Goal: Information Seeking & Learning: Learn about a topic

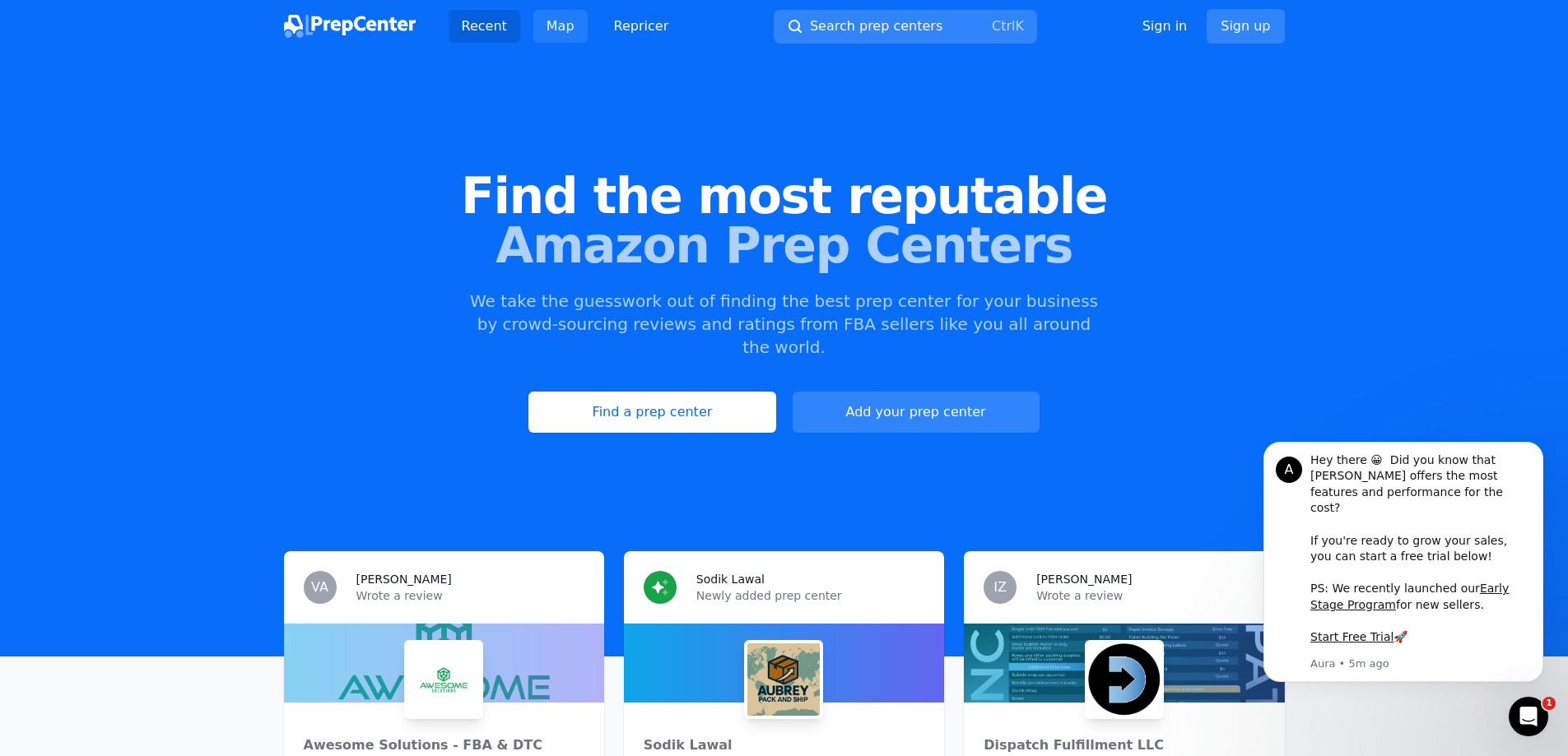
click at [543, 35] on link "Map" at bounding box center [560, 26] width 54 height 33
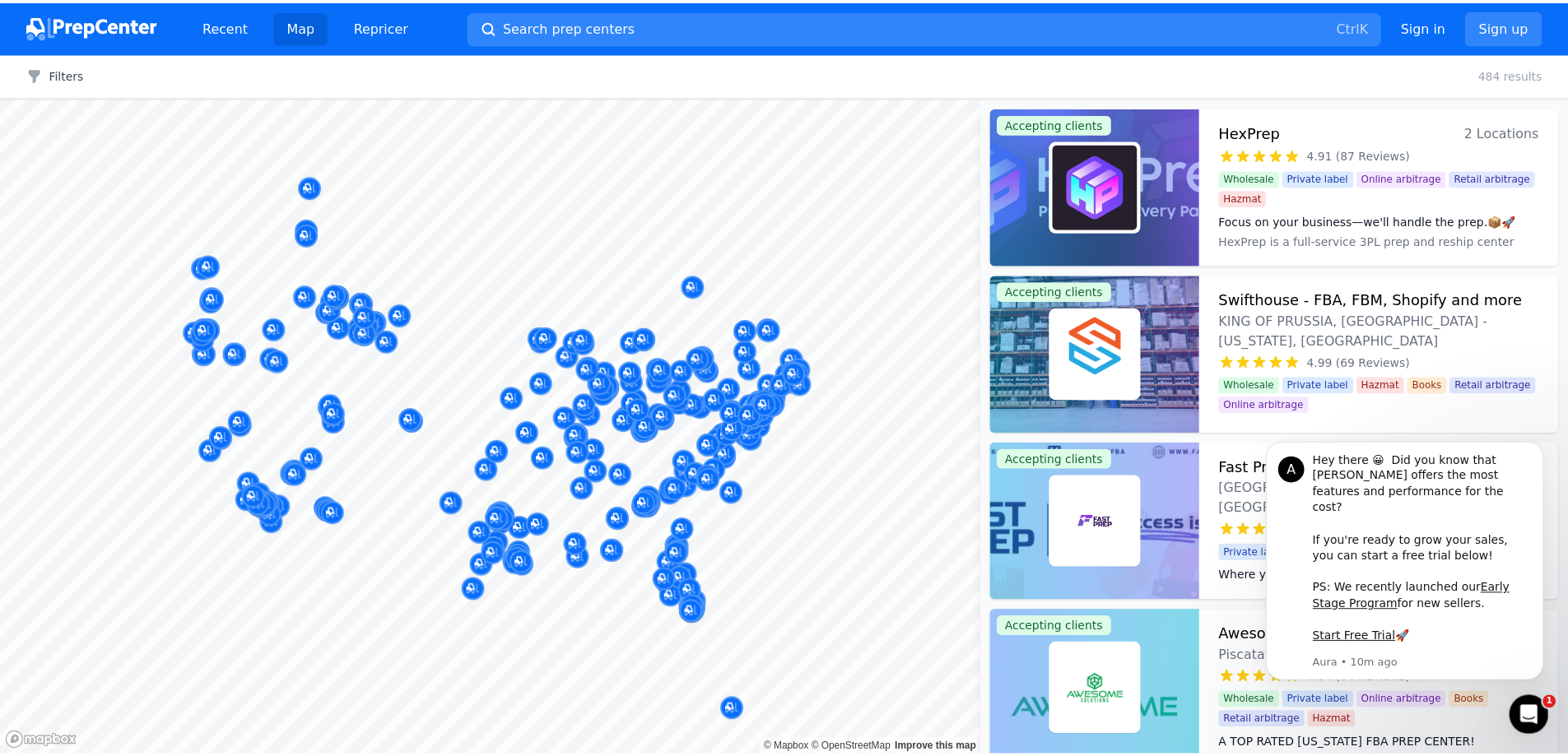
scroll to position [4337, 0]
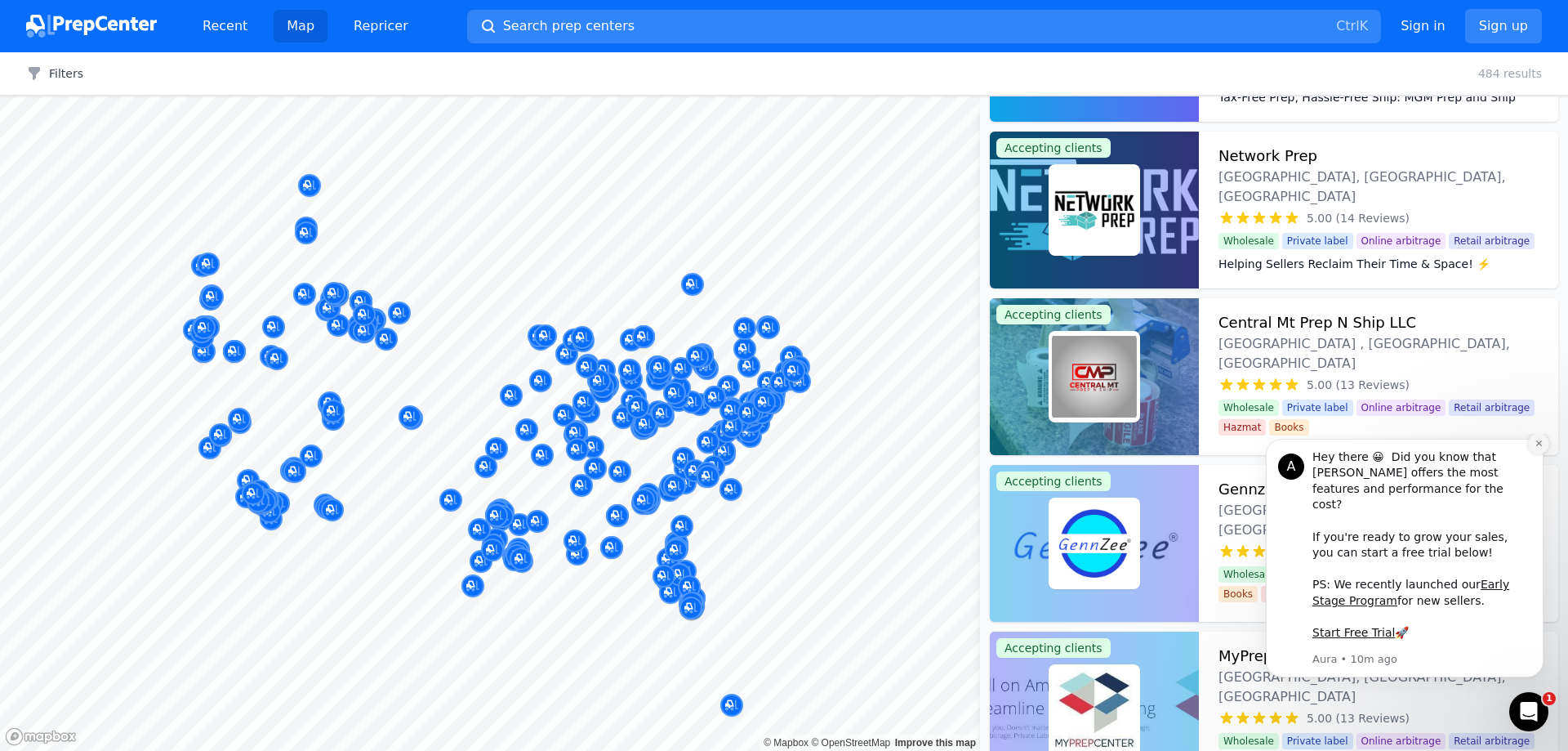
click at [1538, 446] on icon "Dismiss notification" at bounding box center [1538, 443] width 5 height 5
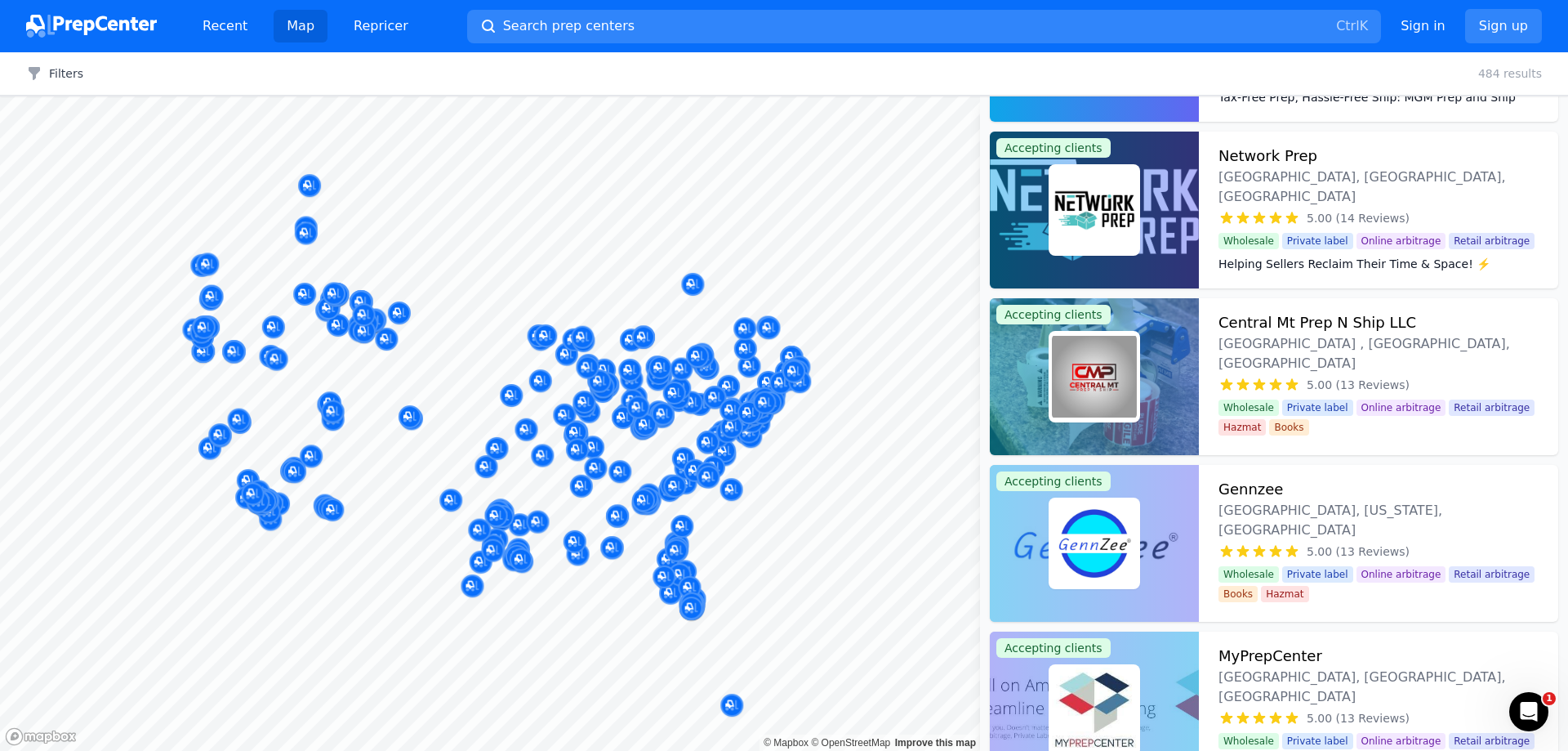
click at [228, 30] on link "Recent" at bounding box center [225, 26] width 71 height 33
click at [117, 19] on img at bounding box center [92, 26] width 130 height 23
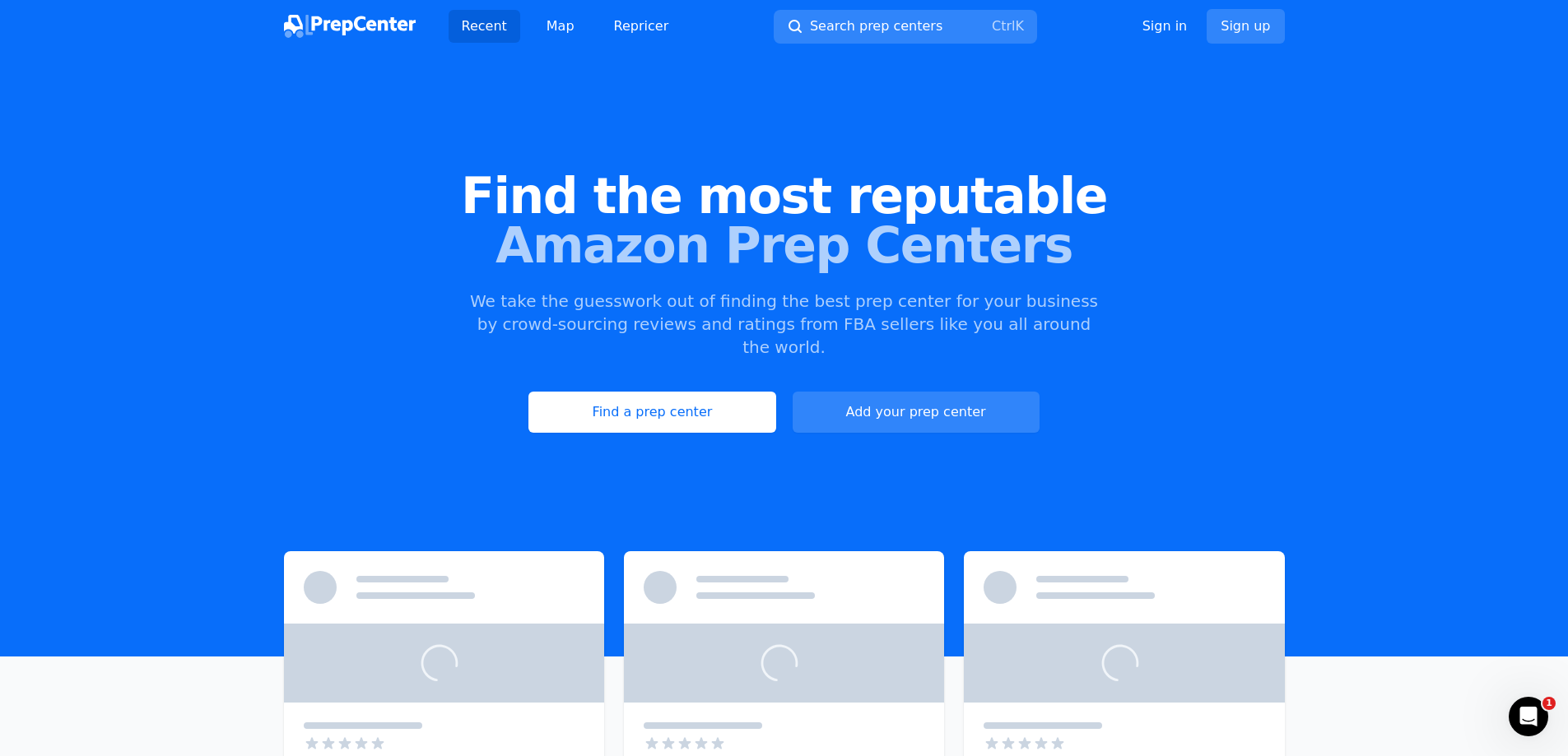
click at [63, 66] on header "Find the most reputable Amazon Prep Centers We take the guesswork out of findin…" at bounding box center [784, 354] width 1568 height 603
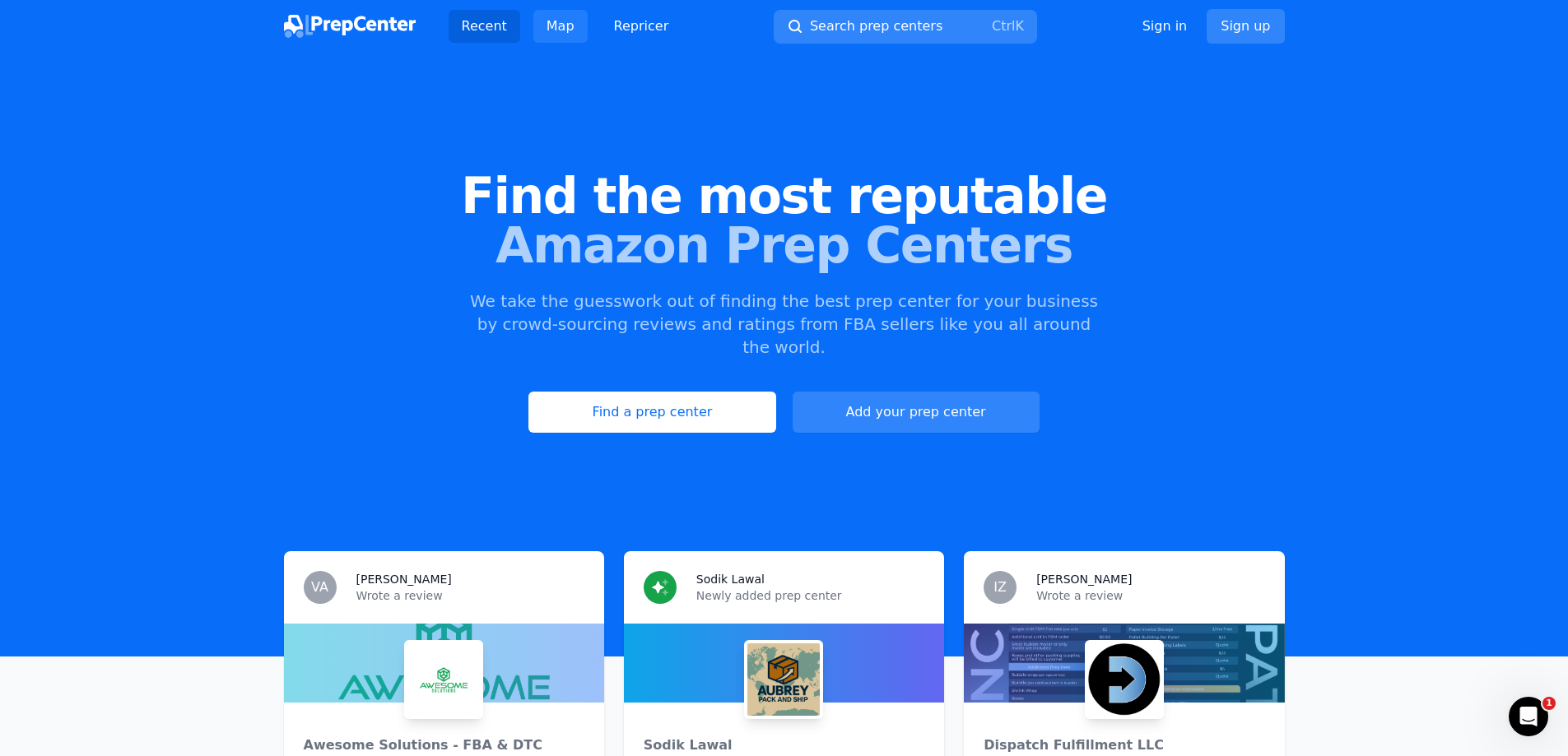
click at [566, 26] on link "Map" at bounding box center [560, 26] width 54 height 33
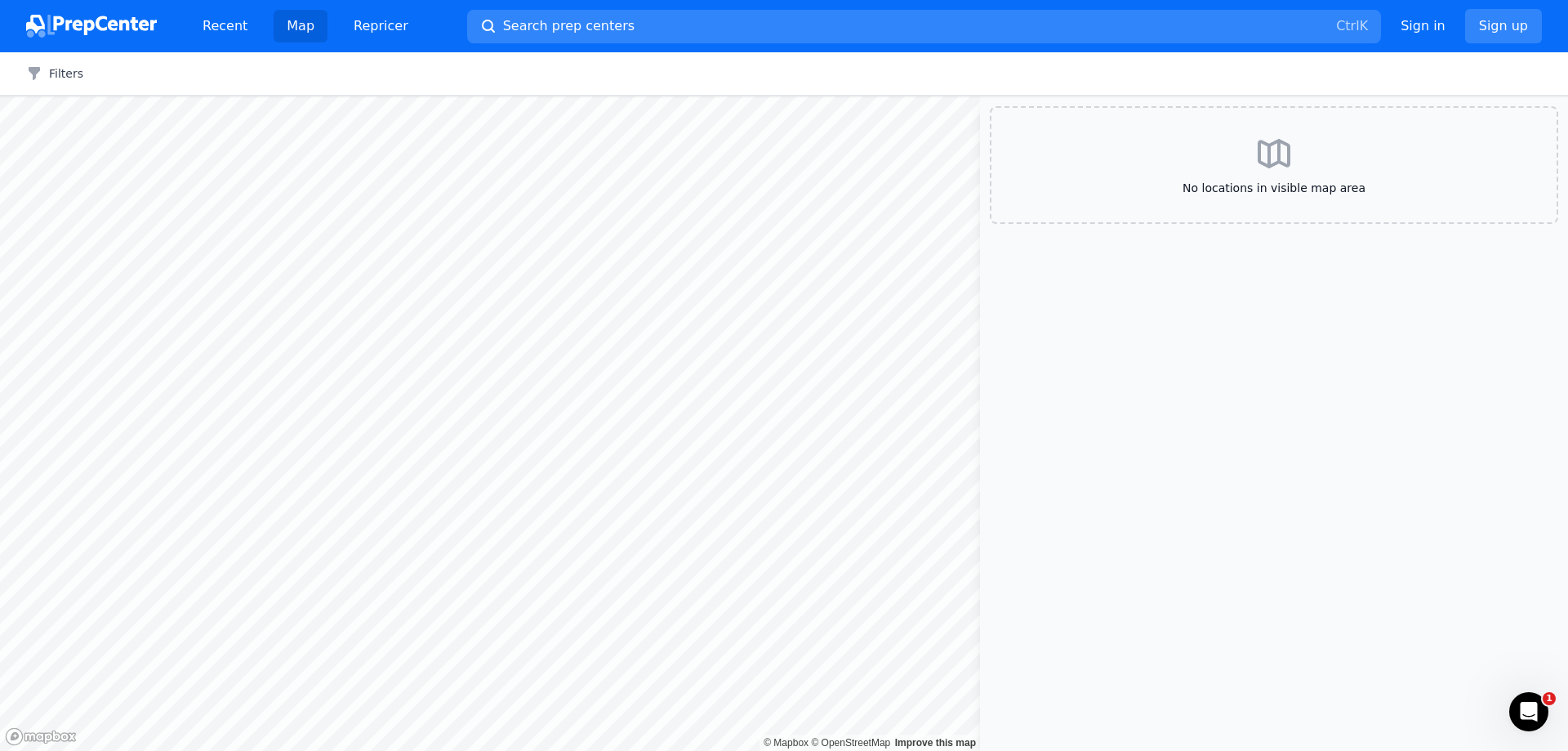
click at [44, 64] on div "Filters Clear all" at bounding box center [784, 73] width 1568 height 43
click at [30, 75] on icon "button" at bounding box center [34, 73] width 17 height 17
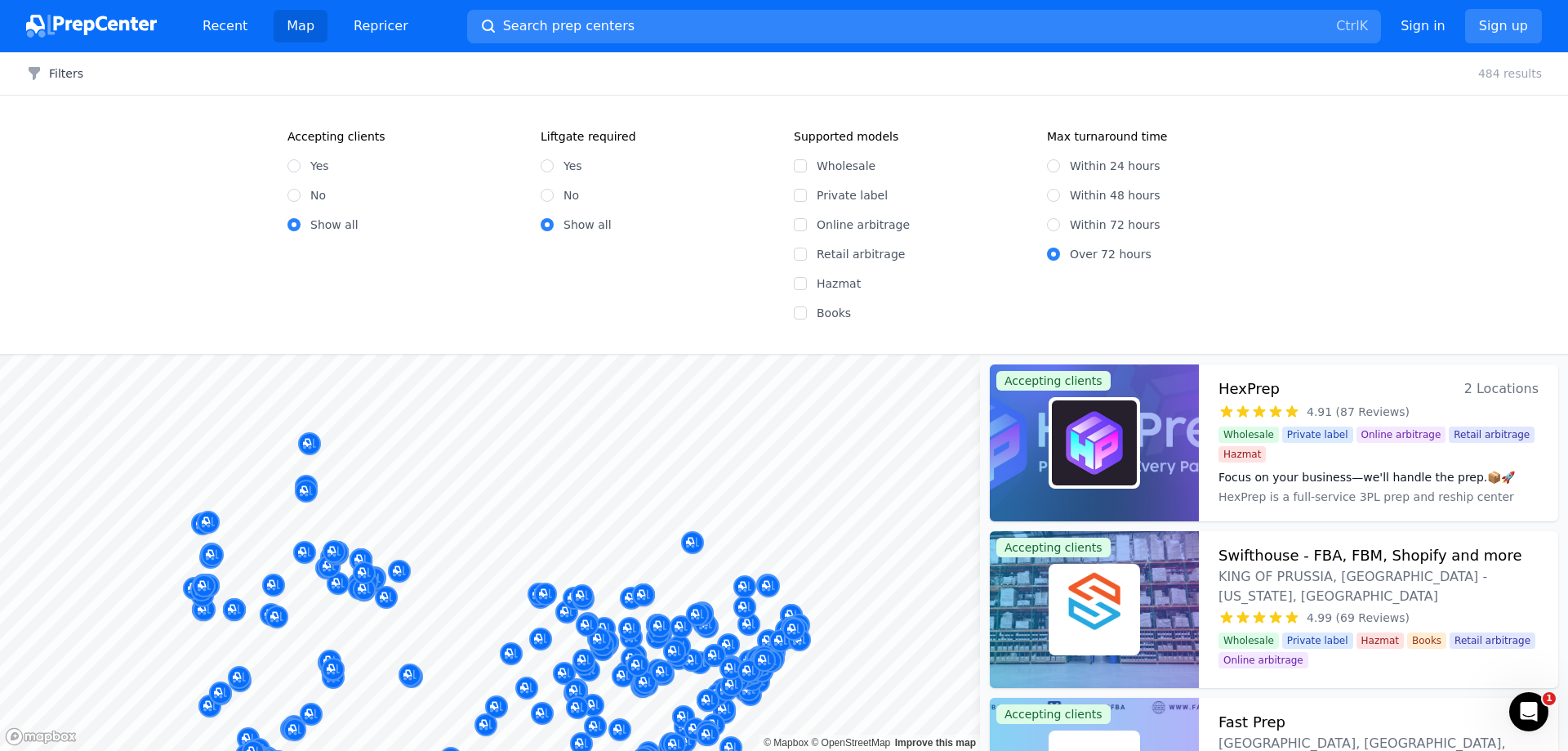
click at [833, 230] on label "Online arbitrage" at bounding box center [921, 225] width 211 height 17
click at [807, 230] on input "Online arbitrage" at bounding box center [800, 225] width 13 height 13
click at [800, 229] on input "Online arbitrage" at bounding box center [800, 225] width 13 height 13
checkbox input "false"
drag, startPoint x: 805, startPoint y: 165, endPoint x: 805, endPoint y: 208, distance: 43.0
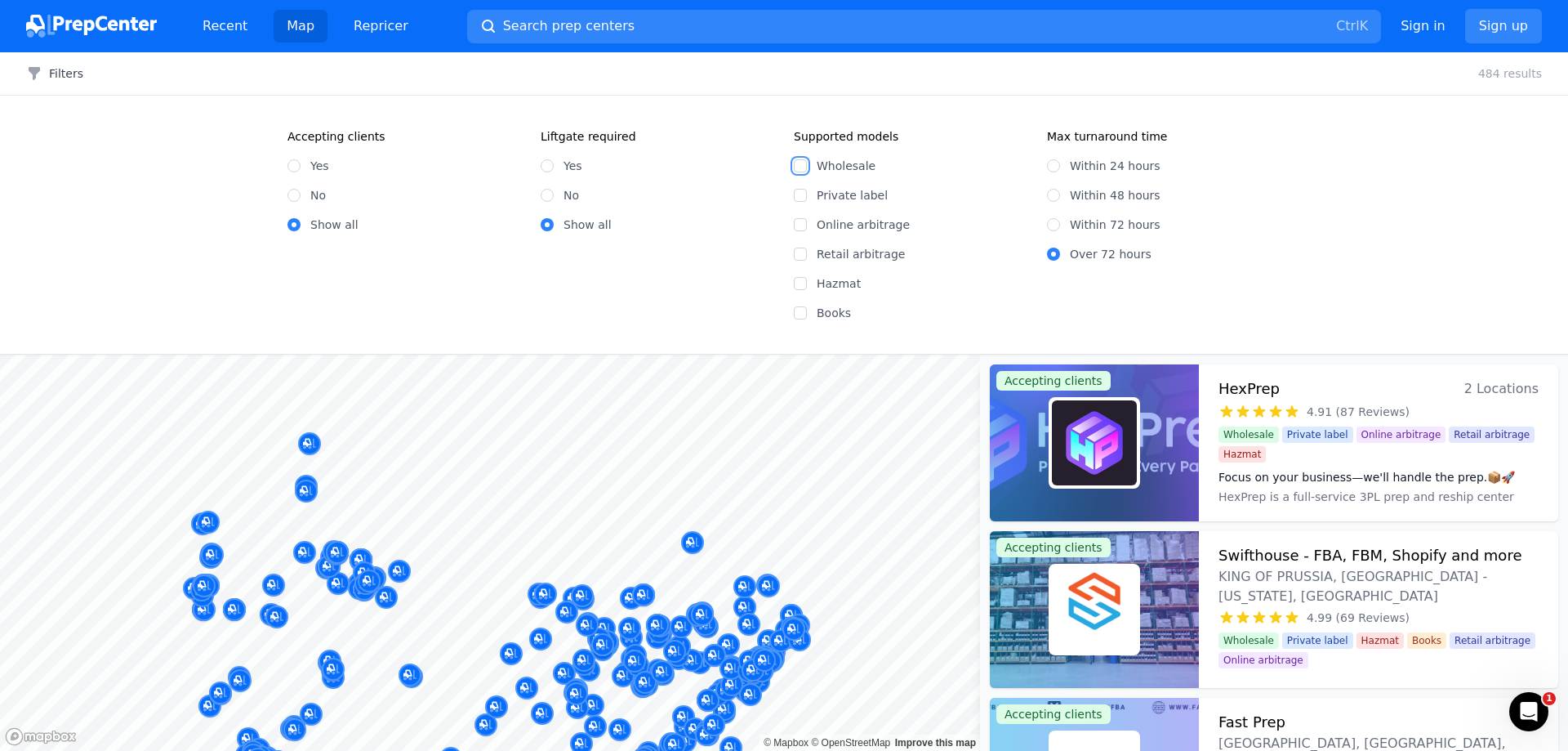
click at [805, 166] on input "Wholesale" at bounding box center [800, 166] width 13 height 13
checkbox input "true"
click at [802, 223] on input "Online arbitrage" at bounding box center [800, 225] width 13 height 13
checkbox input "true"
click at [1121, 304] on fieldset "Max turnaround time Within 24 hours Within 48 hours Within 72 hours Over 72 hou…" at bounding box center [1164, 225] width 233 height 193
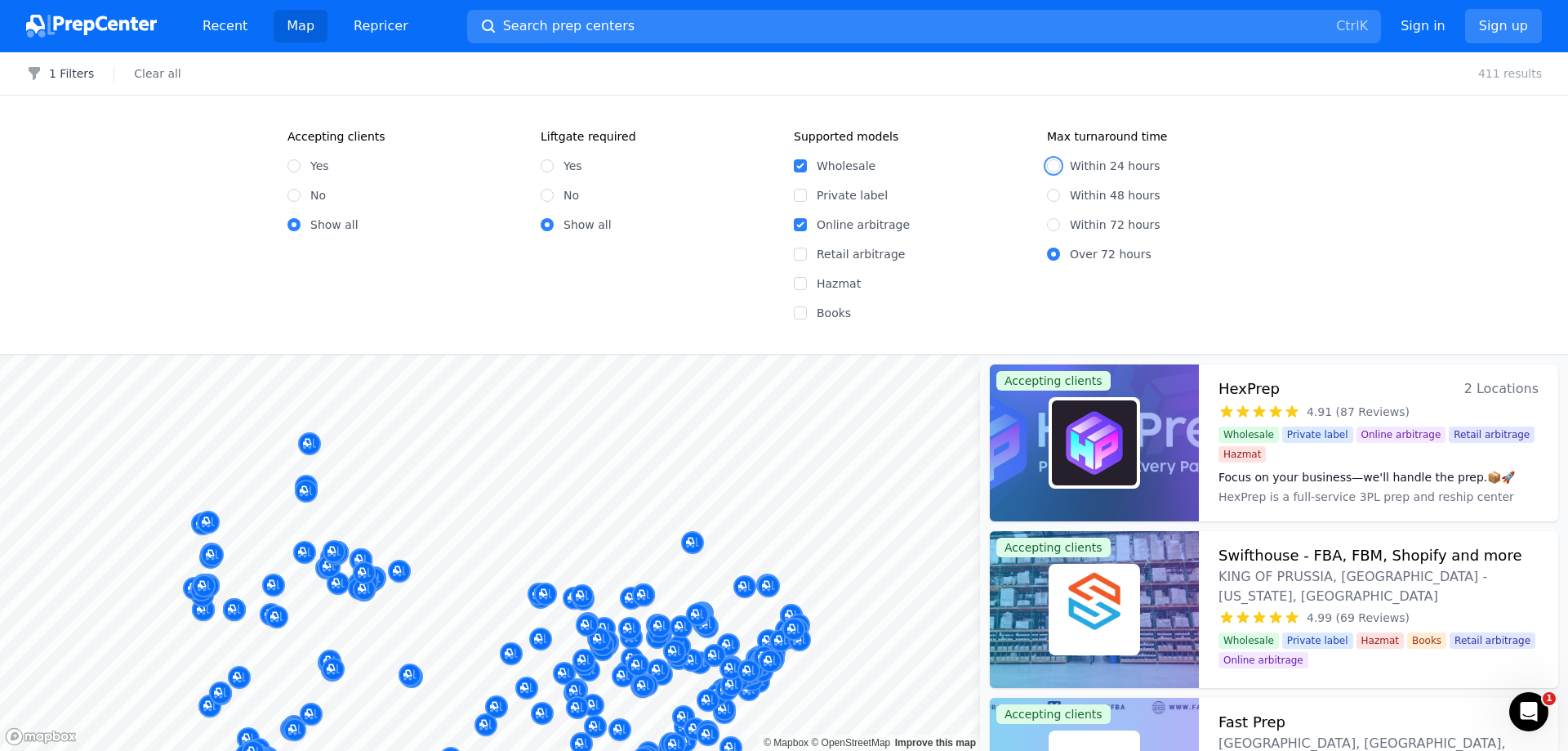
click at [1054, 162] on input "Within 24 hours" at bounding box center [1054, 166] width 13 height 13
radio input "true"
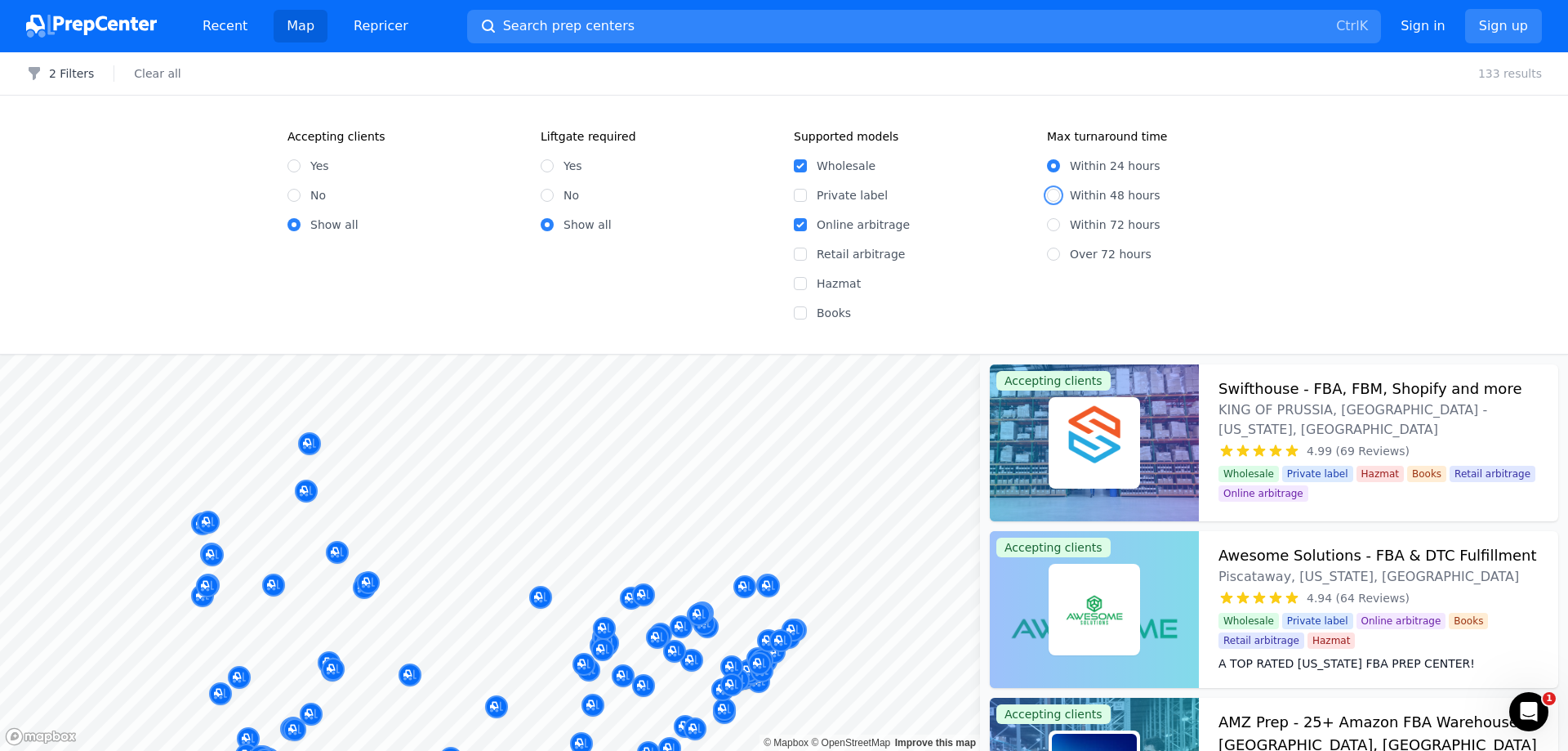
click at [1053, 192] on input "Within 48 hours" at bounding box center [1054, 195] width 13 height 13
radio input "true"
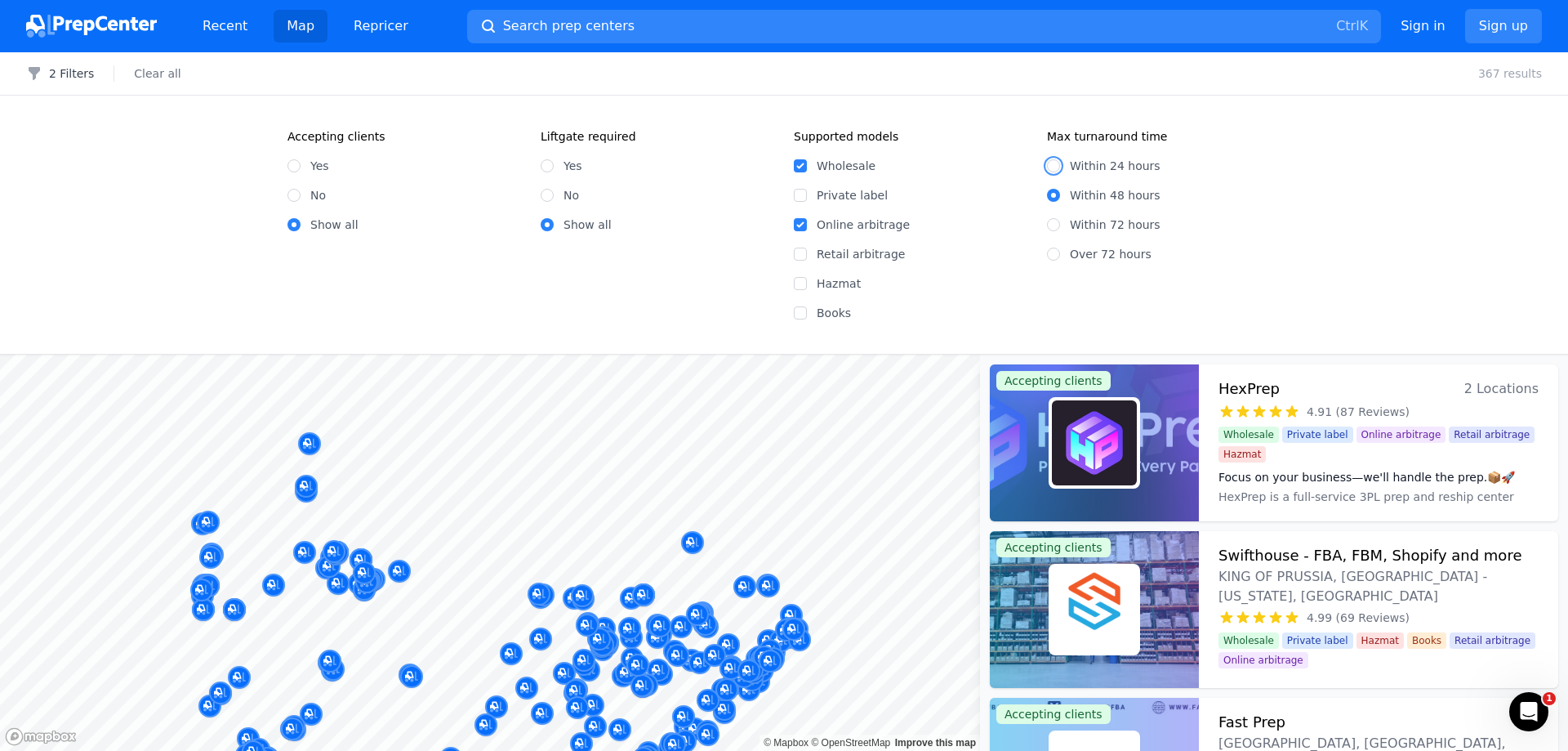
click at [1054, 165] on input "Within 24 hours" at bounding box center [1054, 166] width 13 height 13
radio input "true"
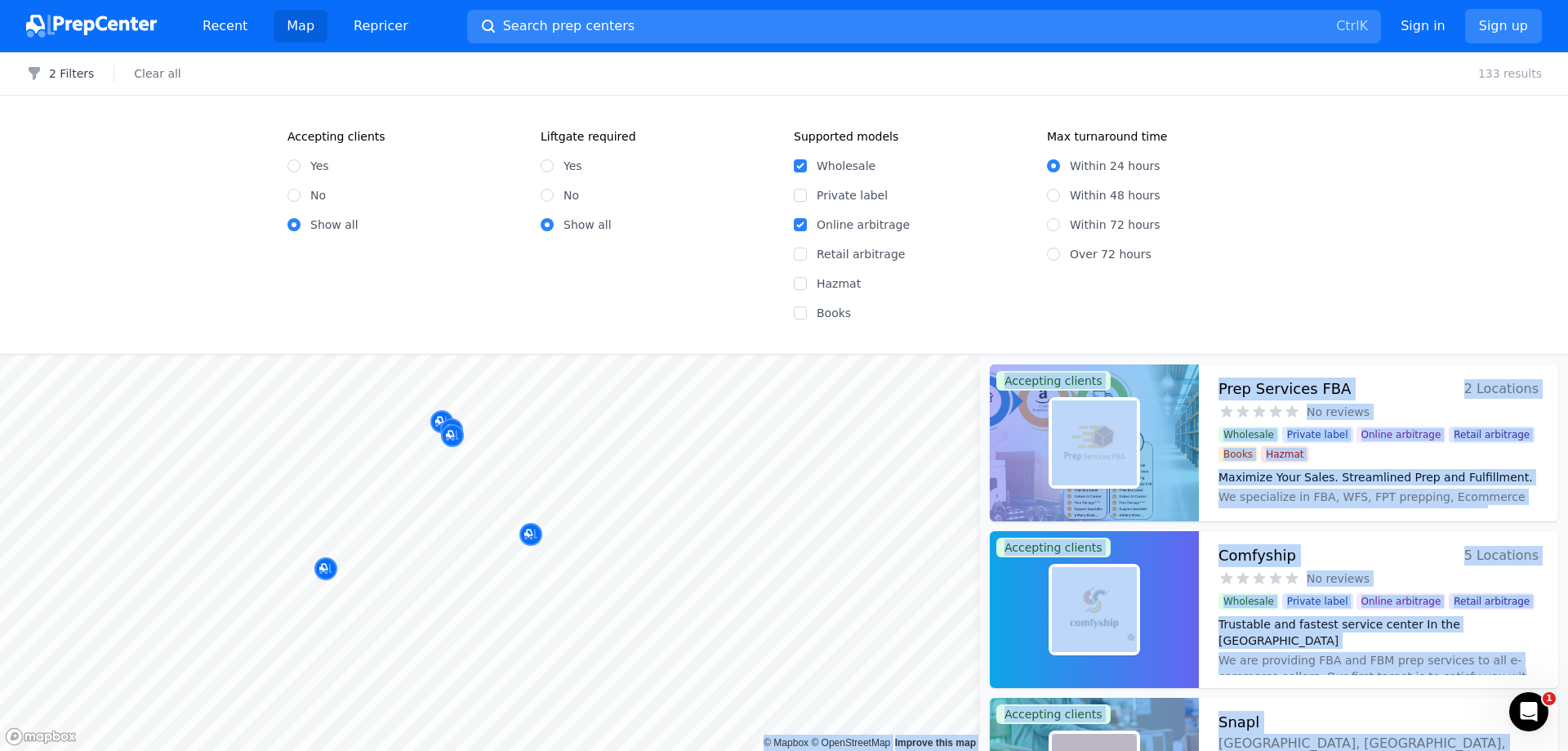
click at [599, 514] on body "Recent Map Repricer Search prep centers Ctrl K Open main menu Sign in Sign up F…" at bounding box center [784, 376] width 1568 height 751
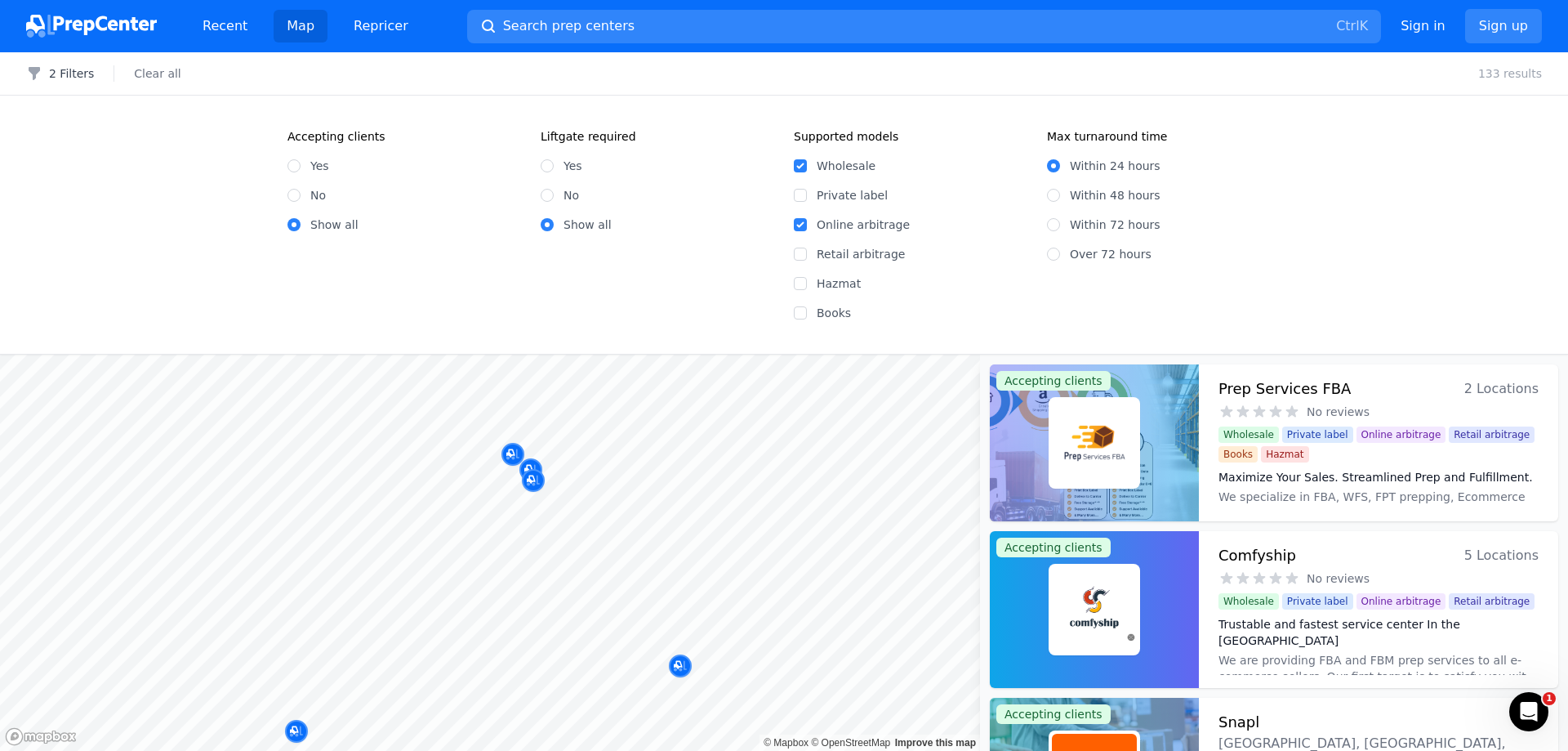
click at [511, 457] on div at bounding box center [533, 462] width 314 height 13
click at [533, 465] on icon "Map marker" at bounding box center [539, 470] width 13 height 17
click at [548, 465] on div "Map marker" at bounding box center [540, 470] width 23 height 23
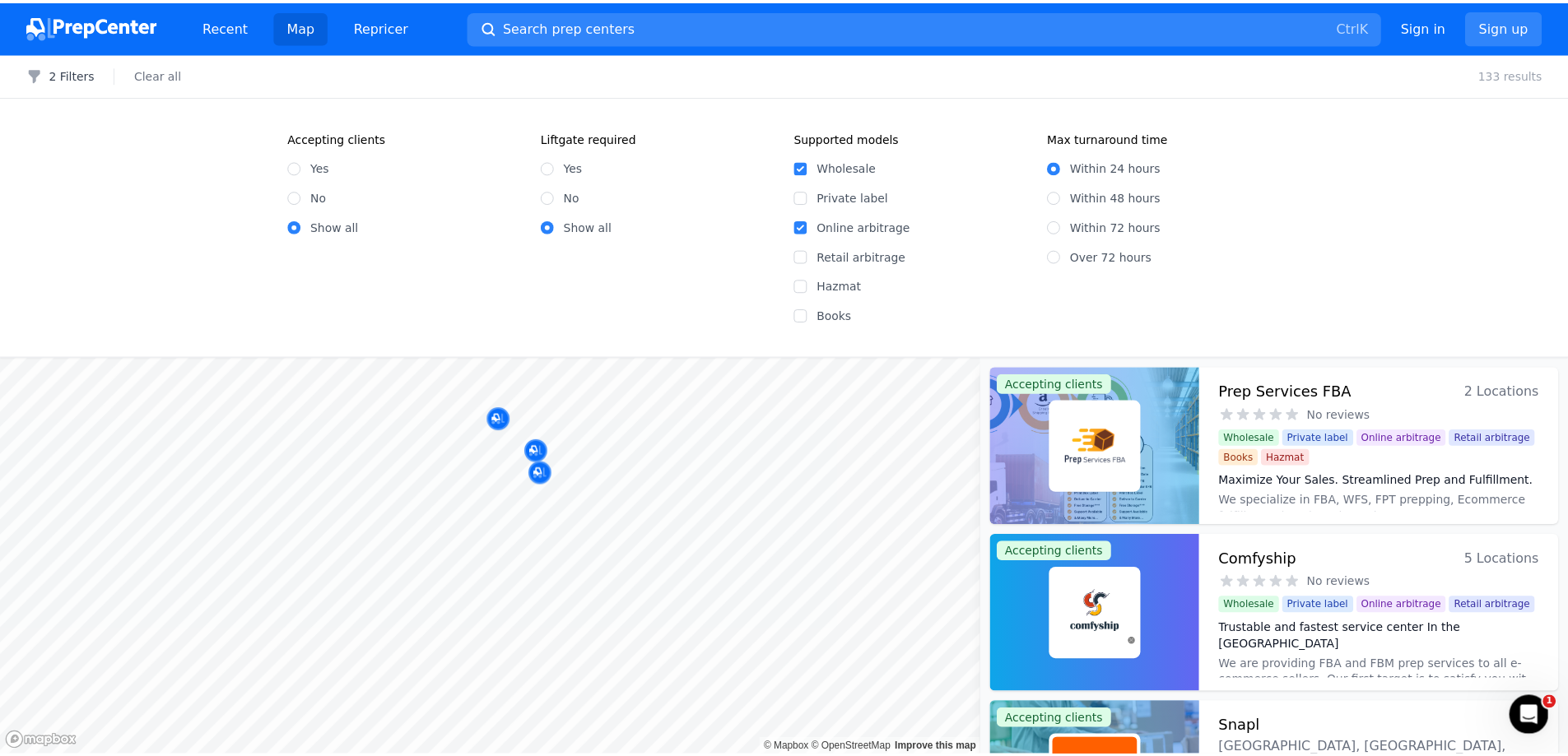
scroll to position [164, 0]
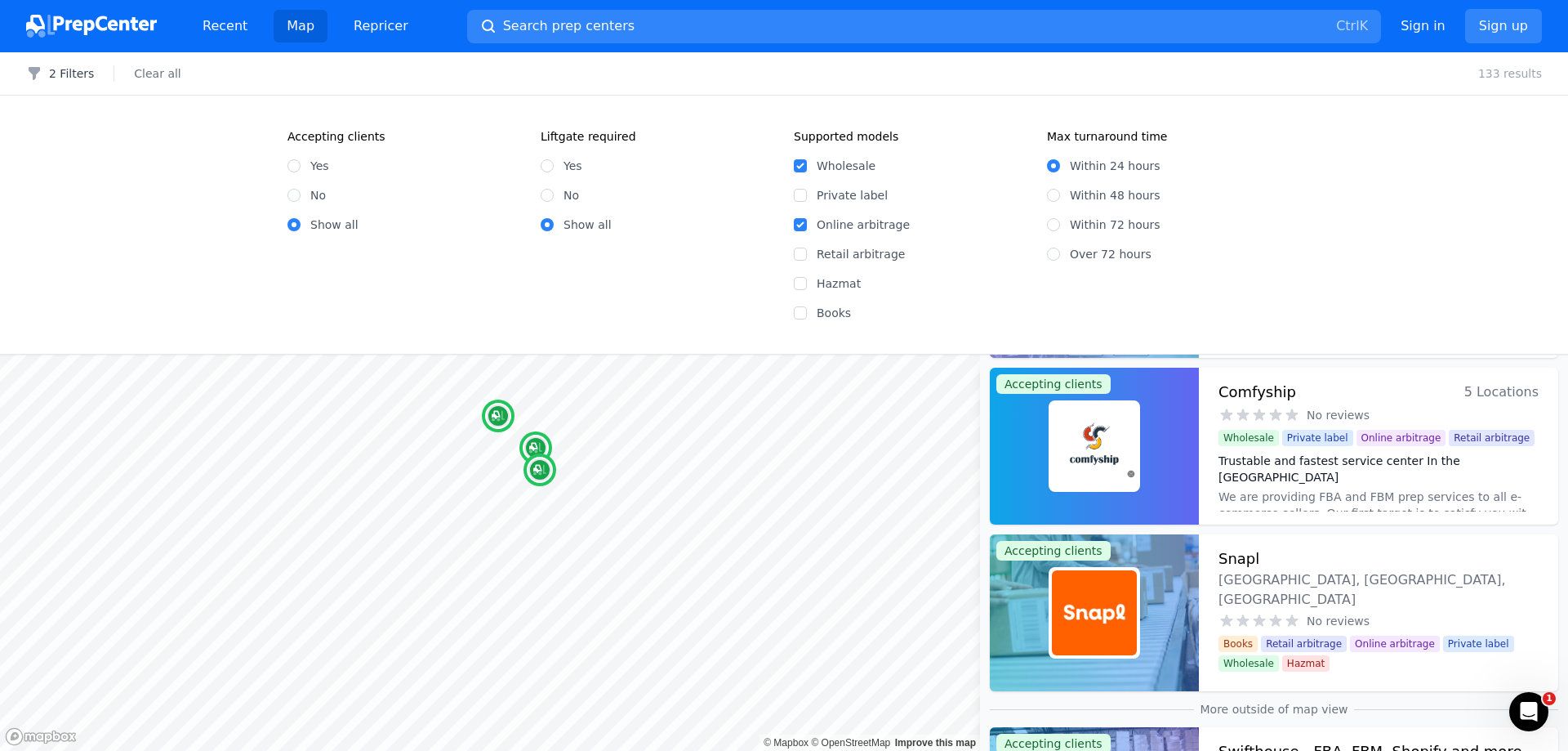
click at [1443, 476] on div "Trustable and fastest service center In the USA We are providing FBA and FBM pr…" at bounding box center [1378, 479] width 320 height 65
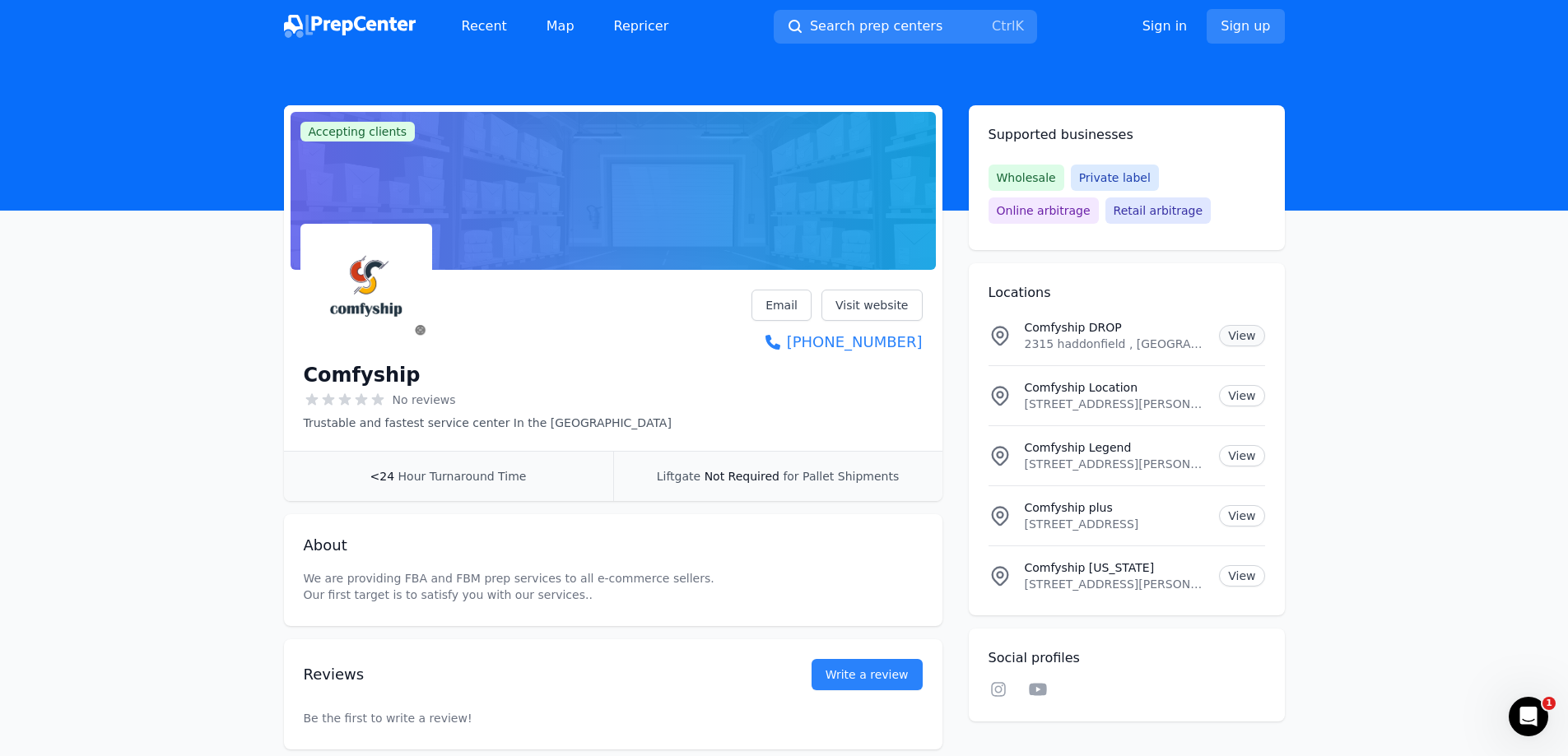
click at [1247, 333] on link "View" at bounding box center [1241, 335] width 45 height 21
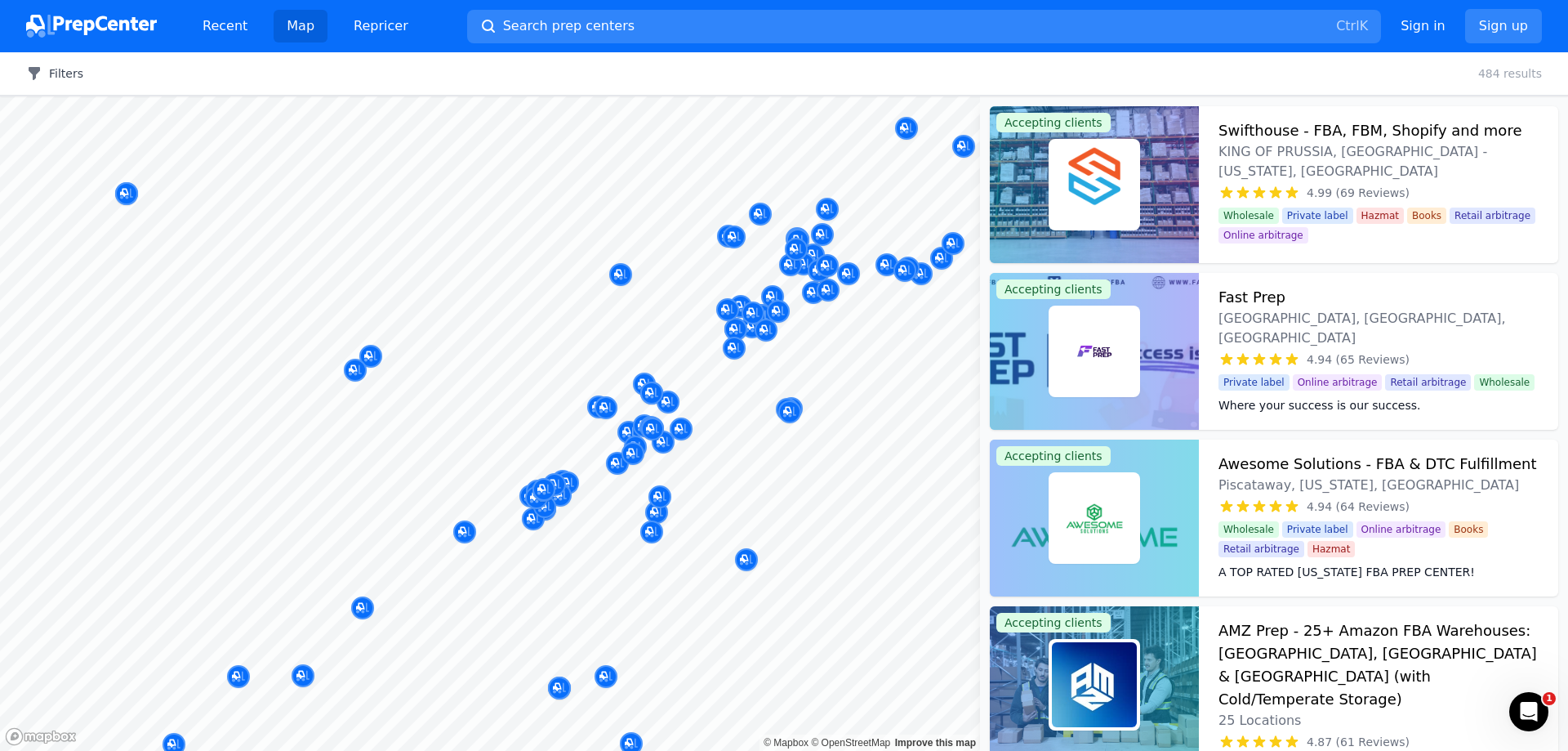
click at [56, 66] on button "Filters" at bounding box center [55, 73] width 57 height 17
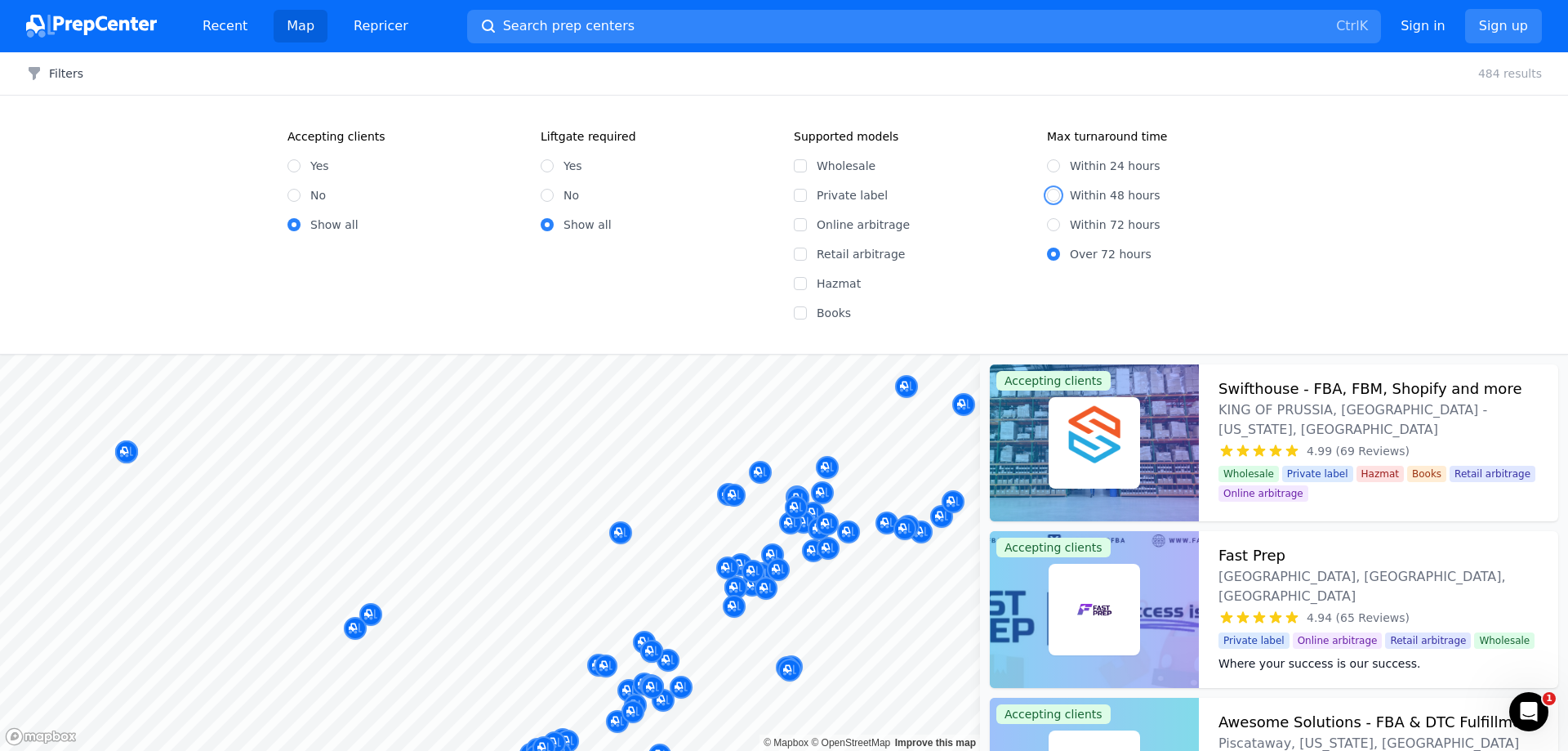
click at [1058, 194] on input "Within 48 hours" at bounding box center [1054, 195] width 13 height 13
radio input "true"
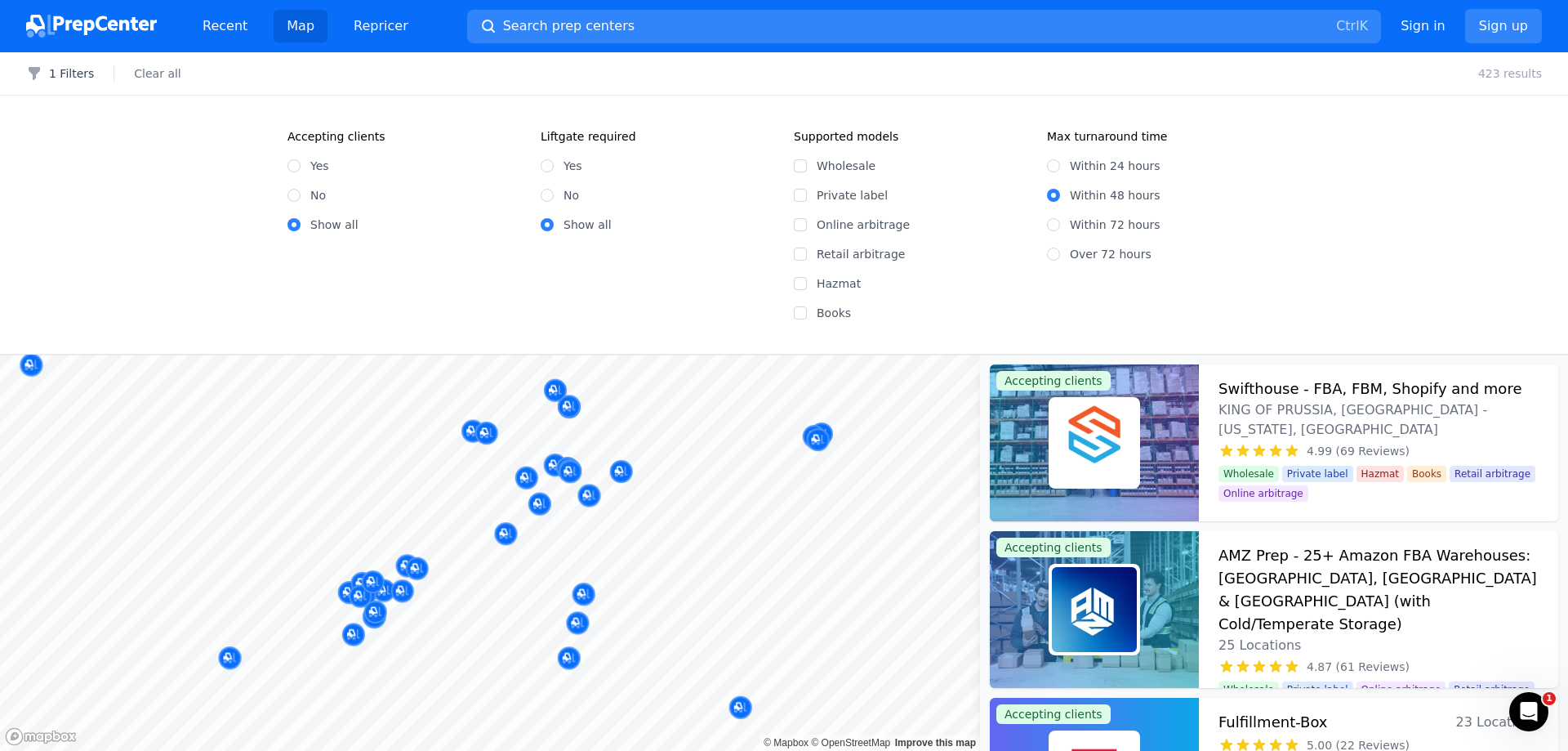
click at [901, 329] on div "Filters 1 Filters Clear all 423 results Accepting clients Yes No Show all Liftg…" at bounding box center [784, 401] width 1568 height 699
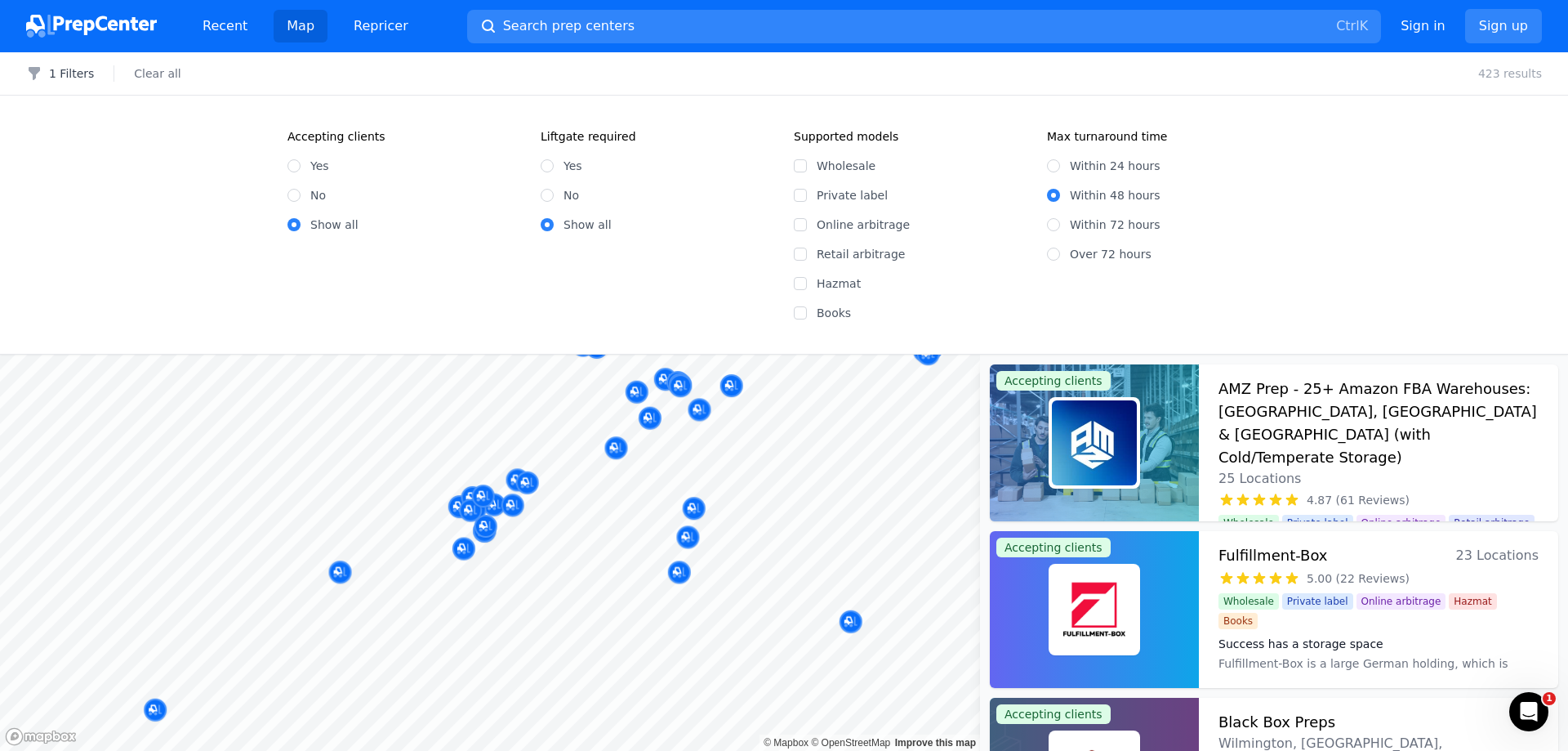
click at [642, 476] on body "Recent Map Repricer Search prep centers Ctrl K Open main menu Sign in Sign up F…" at bounding box center [784, 376] width 1568 height 751
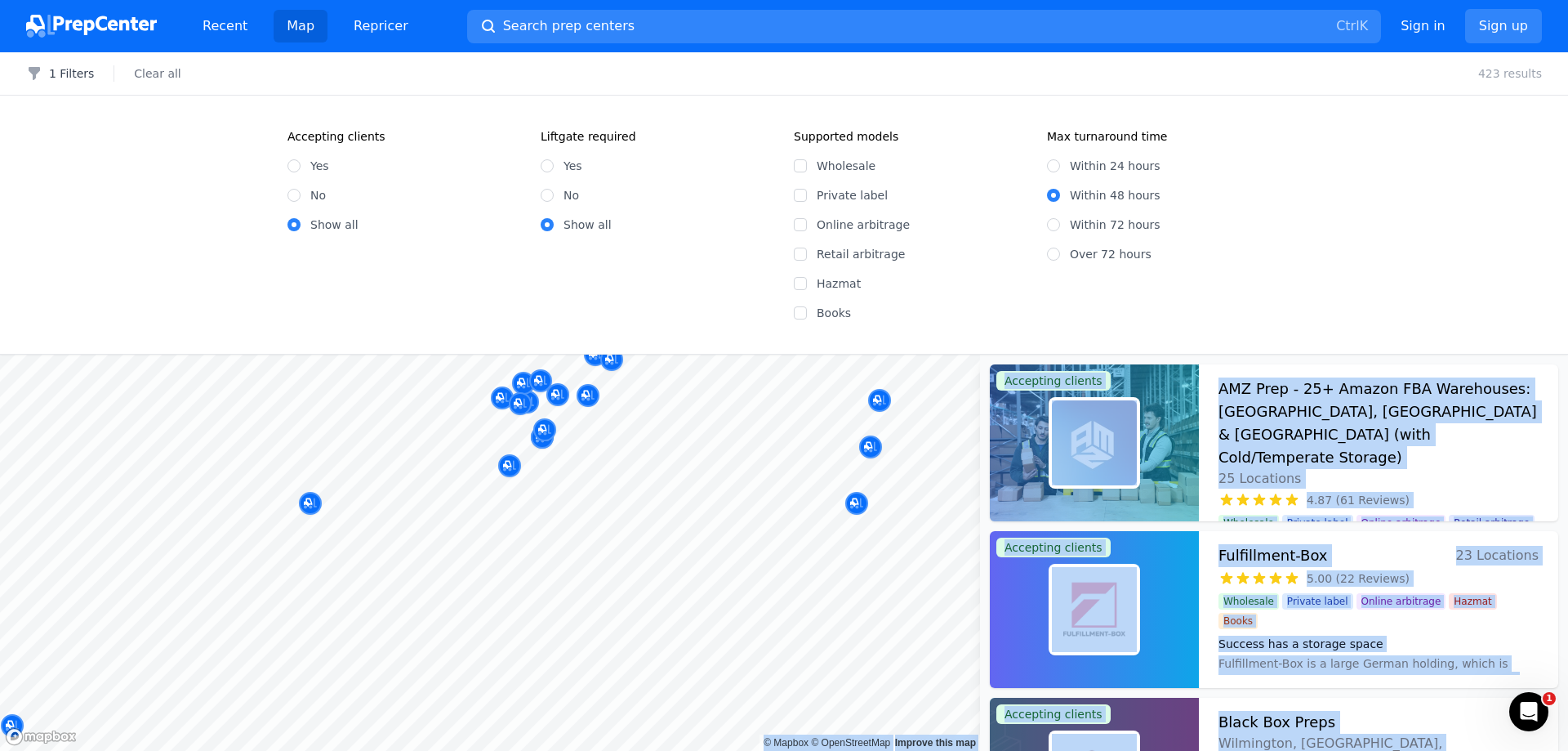
click at [579, 534] on body "Recent Map Repricer Search prep centers Ctrl K Open main menu Sign in Sign up F…" at bounding box center [784, 376] width 1568 height 751
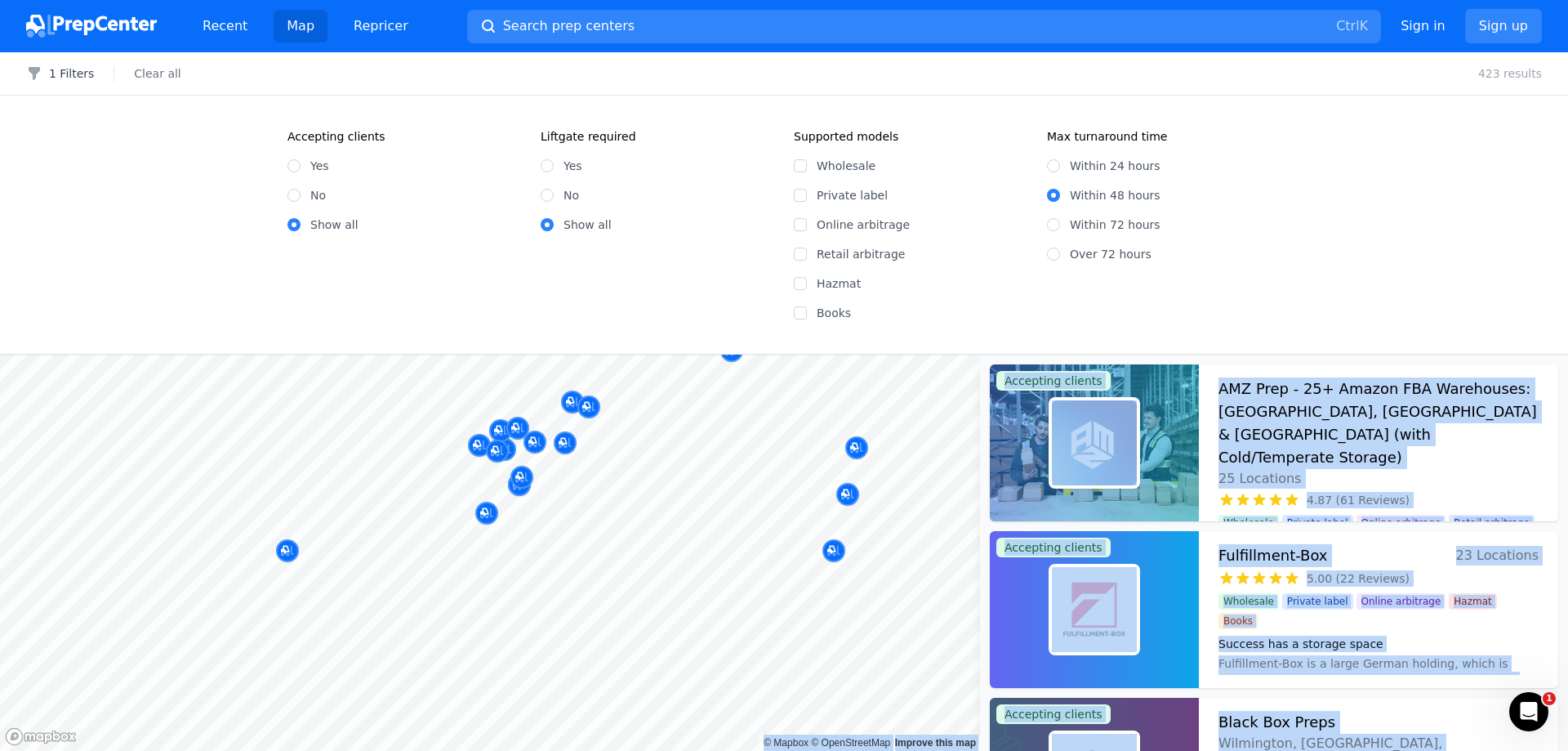
click at [655, 555] on body "Recent Map Repricer Search prep centers Ctrl K Open main menu Sign in Sign up F…" at bounding box center [784, 376] width 1568 height 751
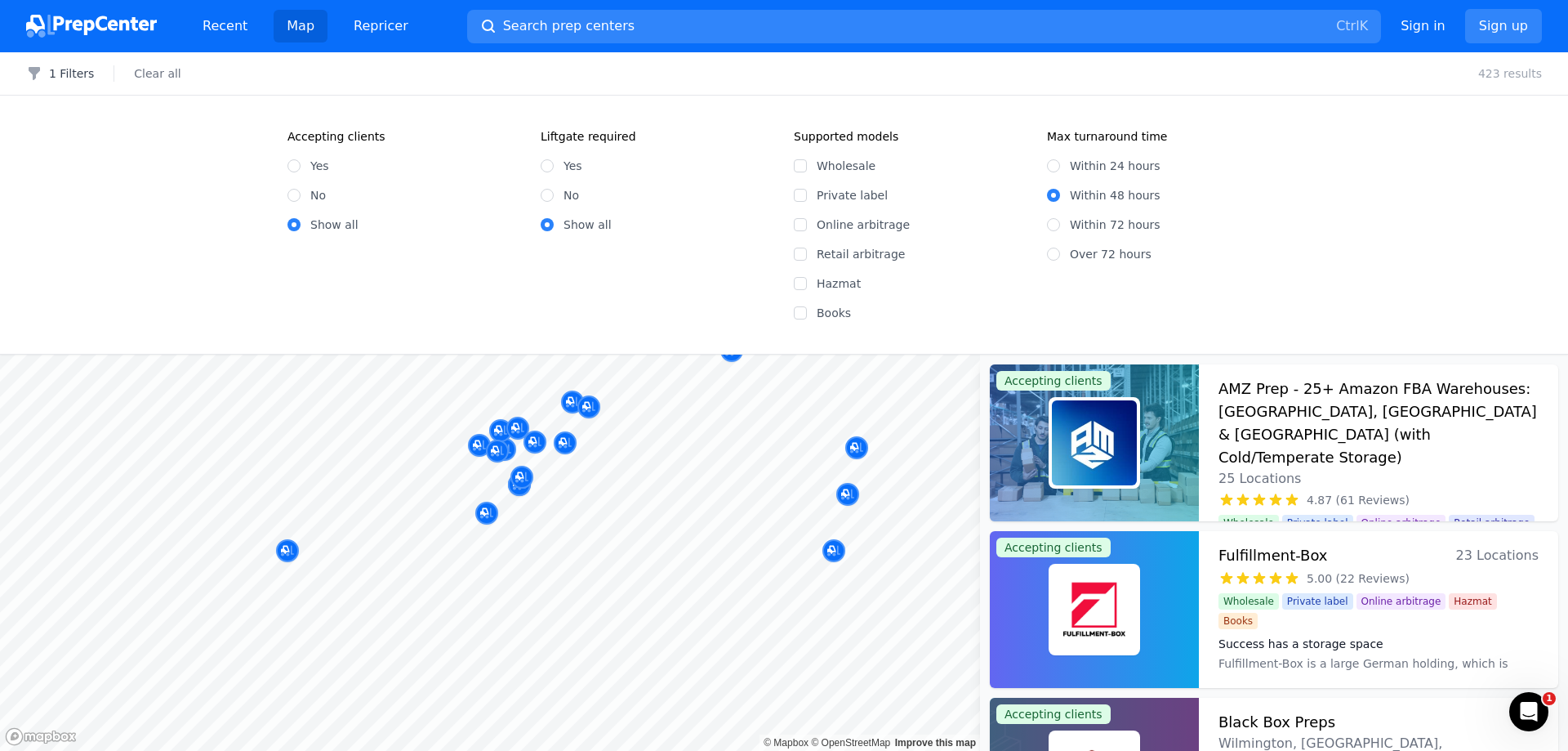
click at [668, 499] on body "Recent Map Repricer Search prep centers Ctrl K Open main menu Sign in Sign up F…" at bounding box center [784, 376] width 1568 height 751
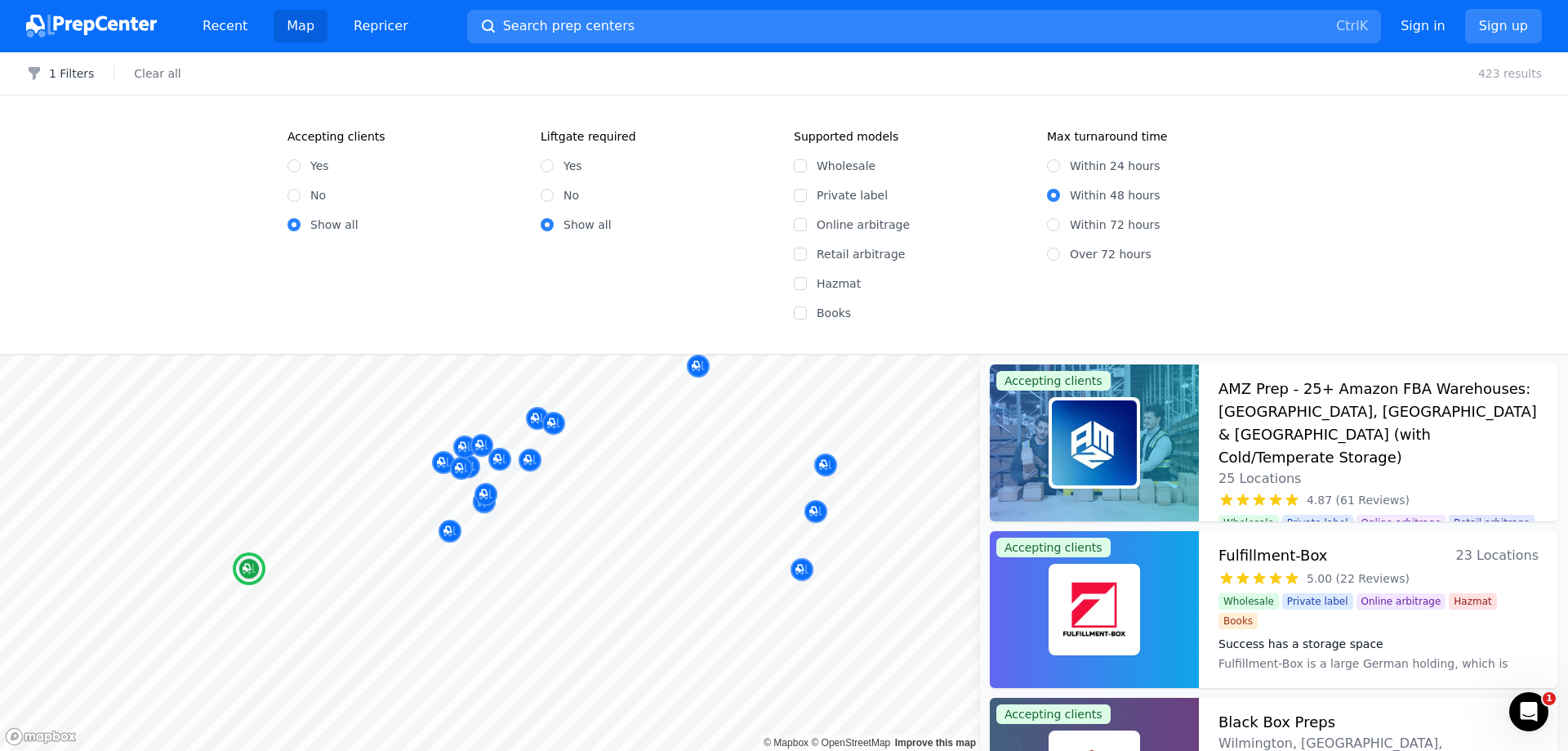
click at [1424, 492] on div "4.87 (61 Reviews)" at bounding box center [1378, 500] width 320 height 17
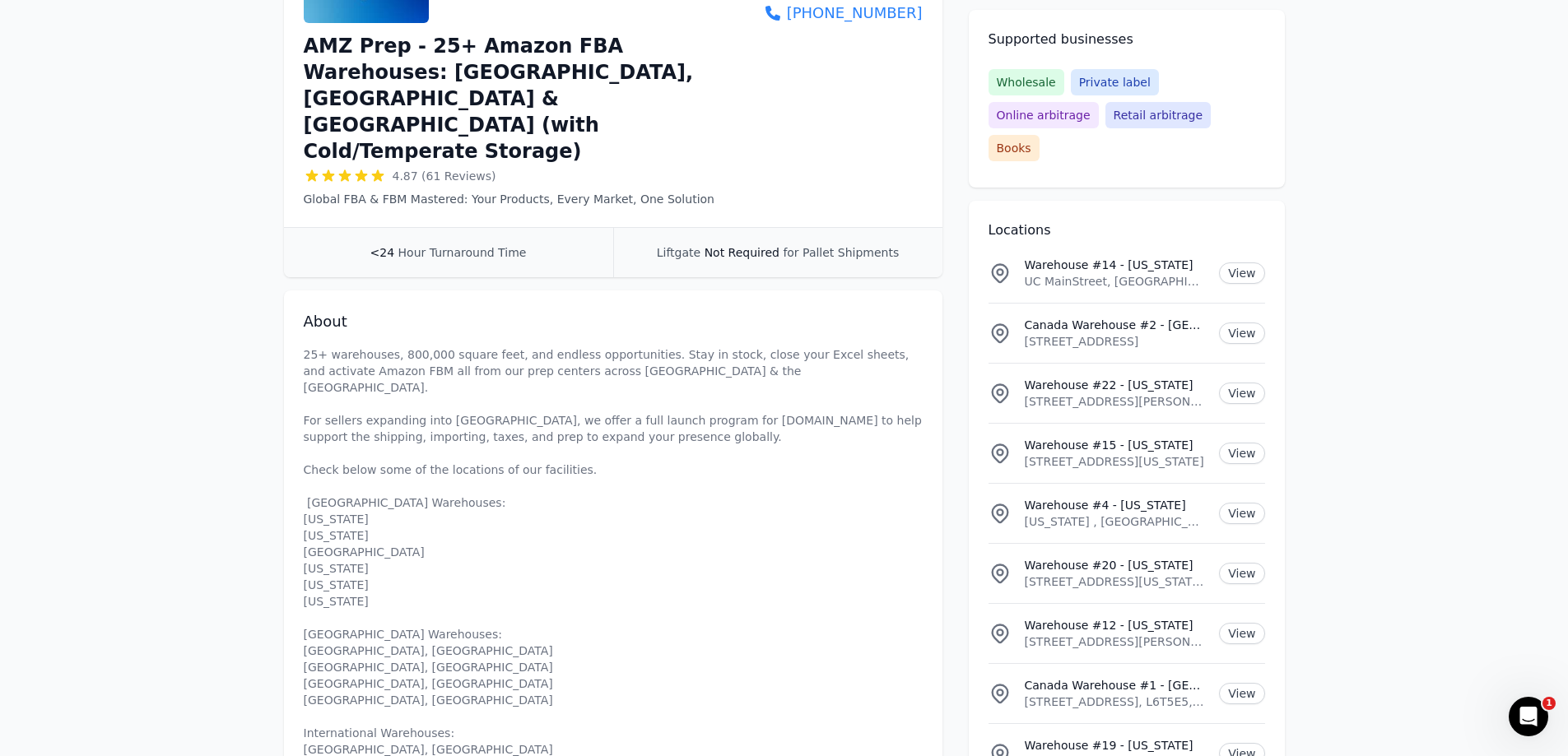
scroll to position [412, 0]
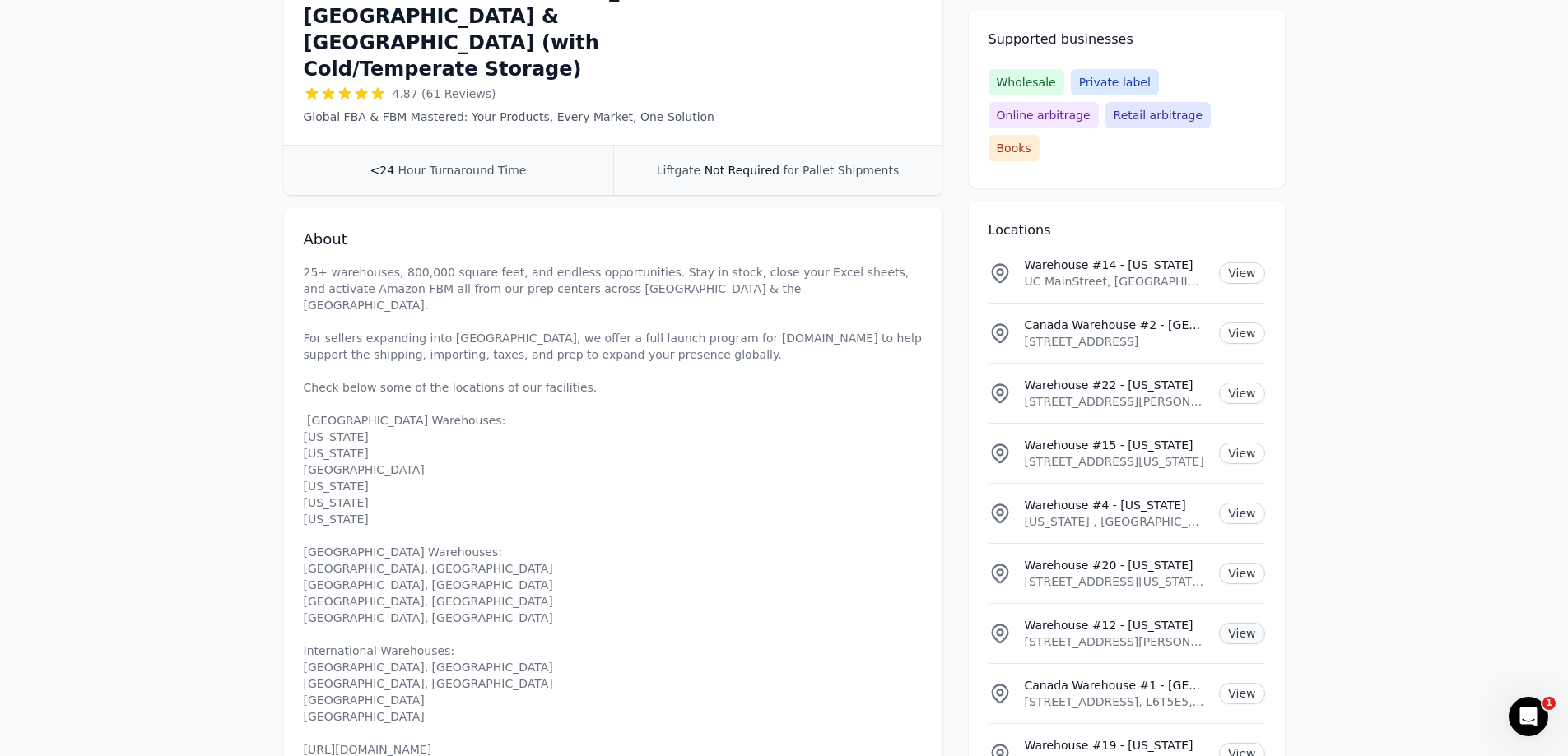
click at [1240, 623] on link "View" at bounding box center [1241, 634] width 45 height 21
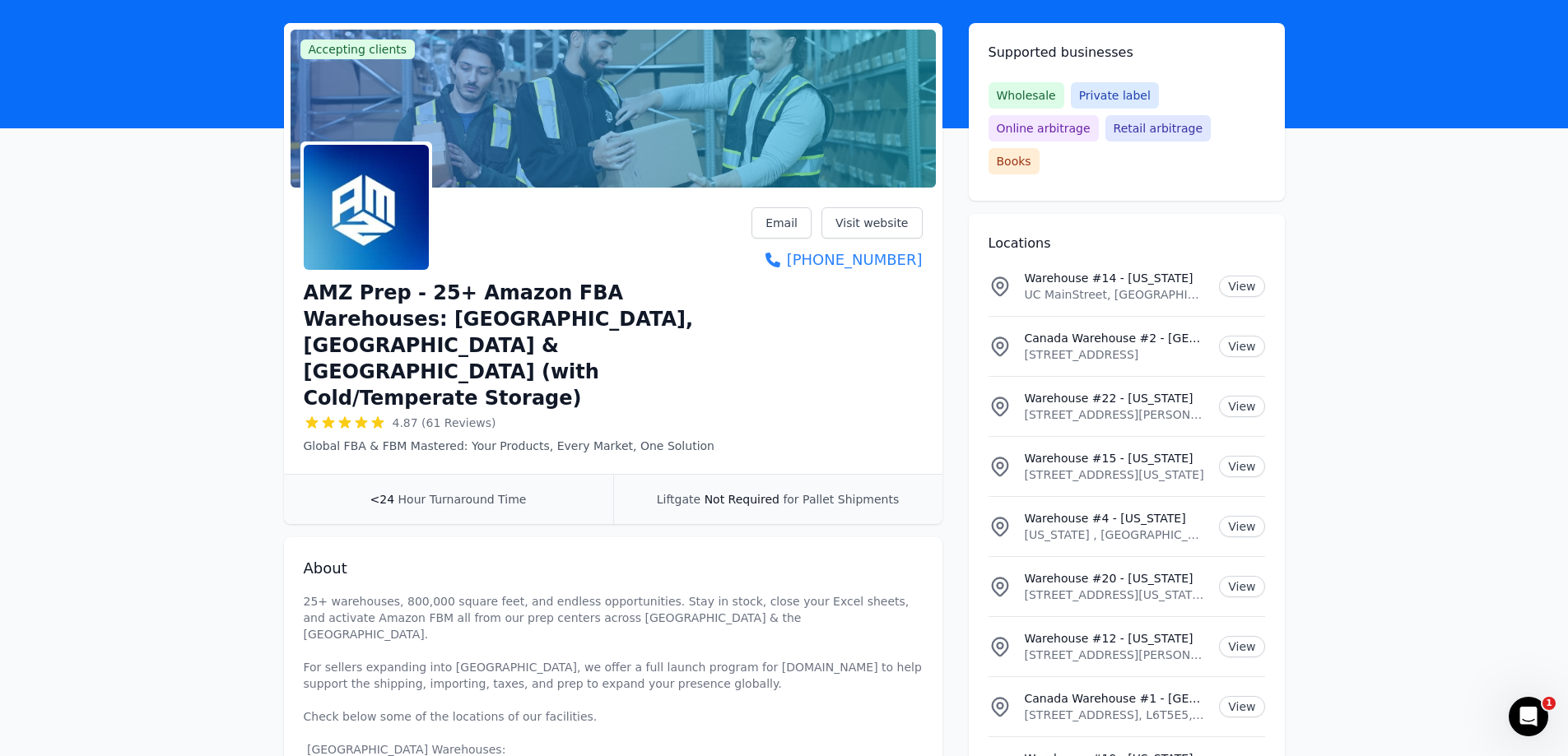
scroll to position [0, 0]
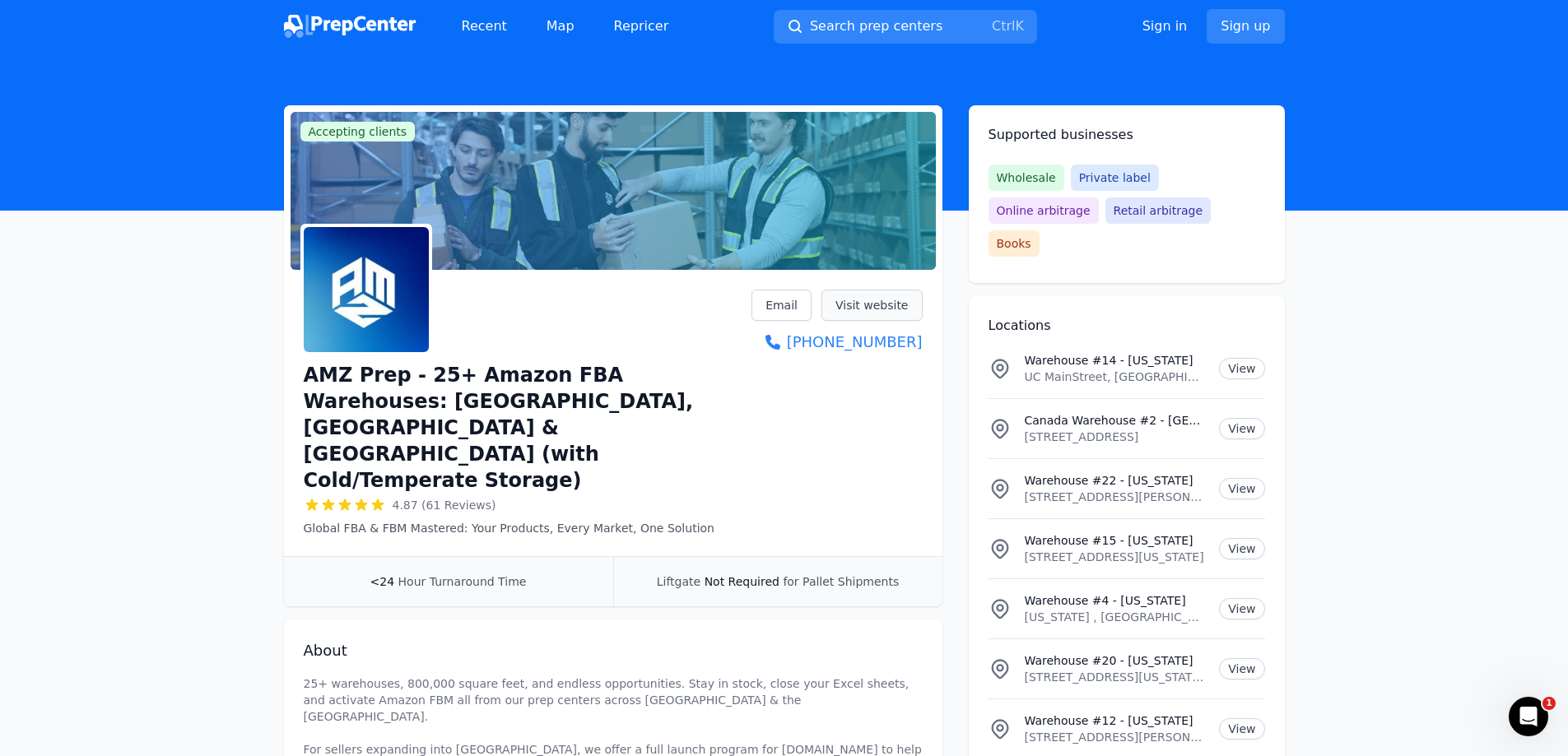
click at [886, 311] on link "Visit website" at bounding box center [872, 304] width 101 height 31
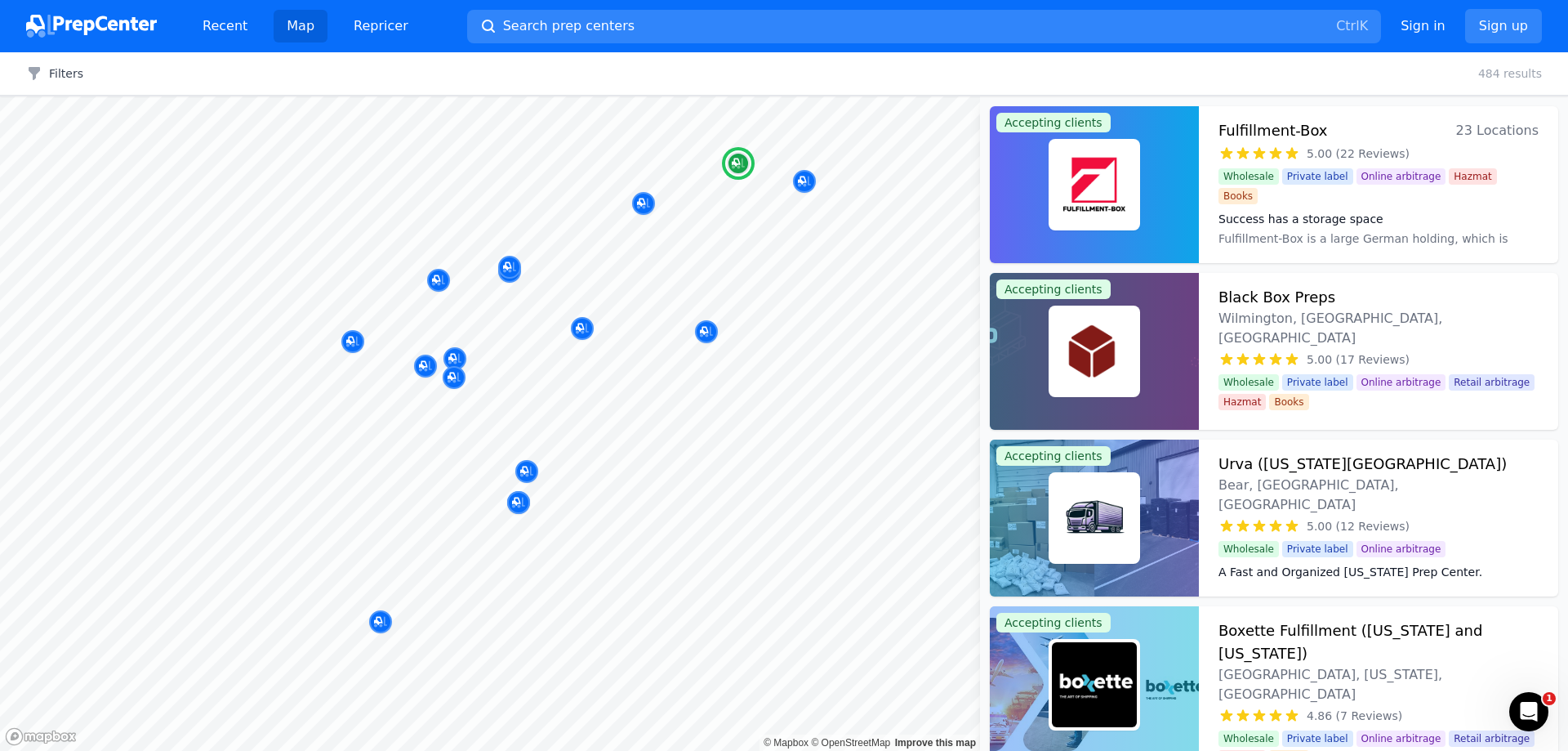
click at [1376, 305] on div "Black Box Preps Wilmington, [GEOGRAPHIC_DATA], [GEOGRAPHIC_DATA]" at bounding box center [1378, 316] width 320 height 62
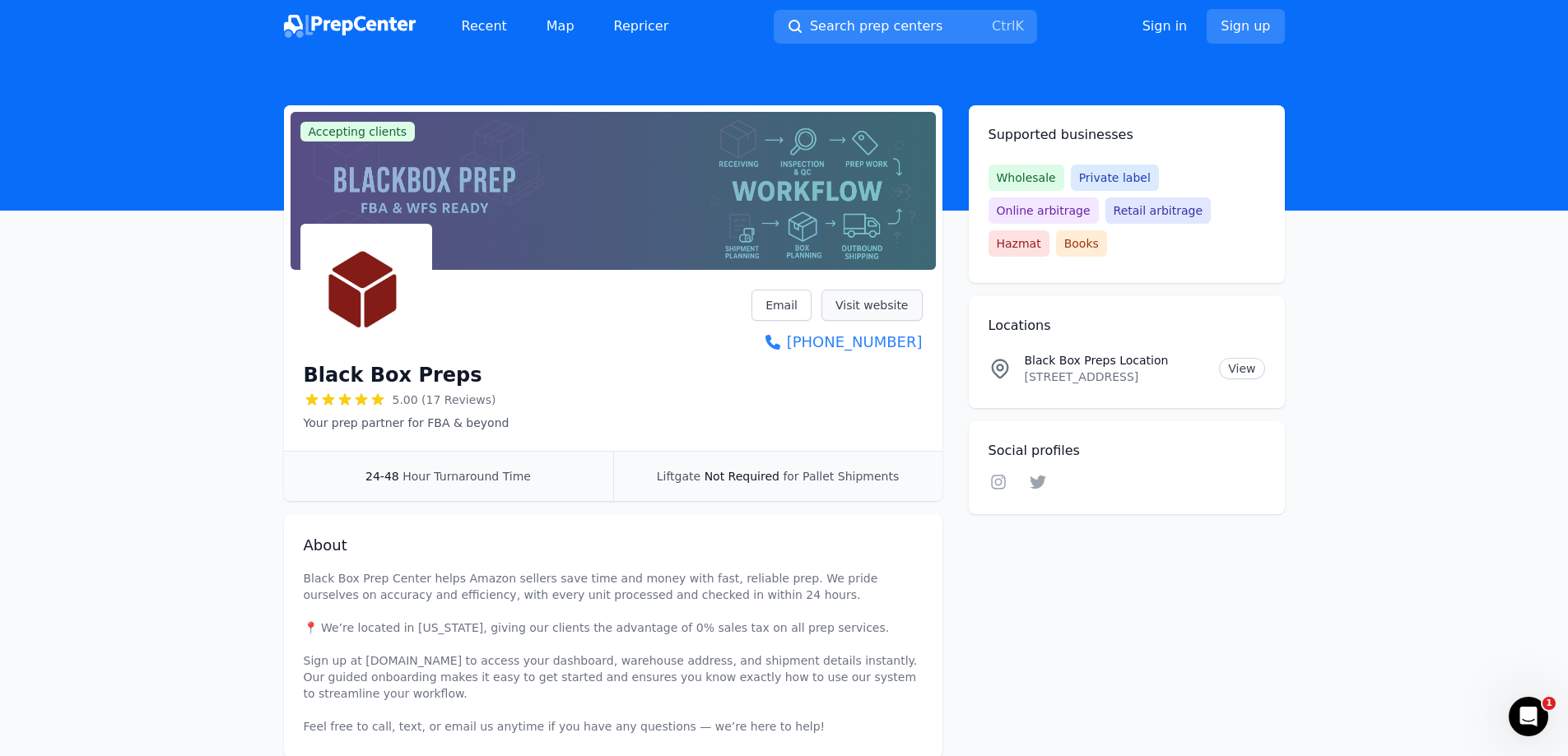
click at [888, 302] on link "Visit website" at bounding box center [872, 304] width 101 height 31
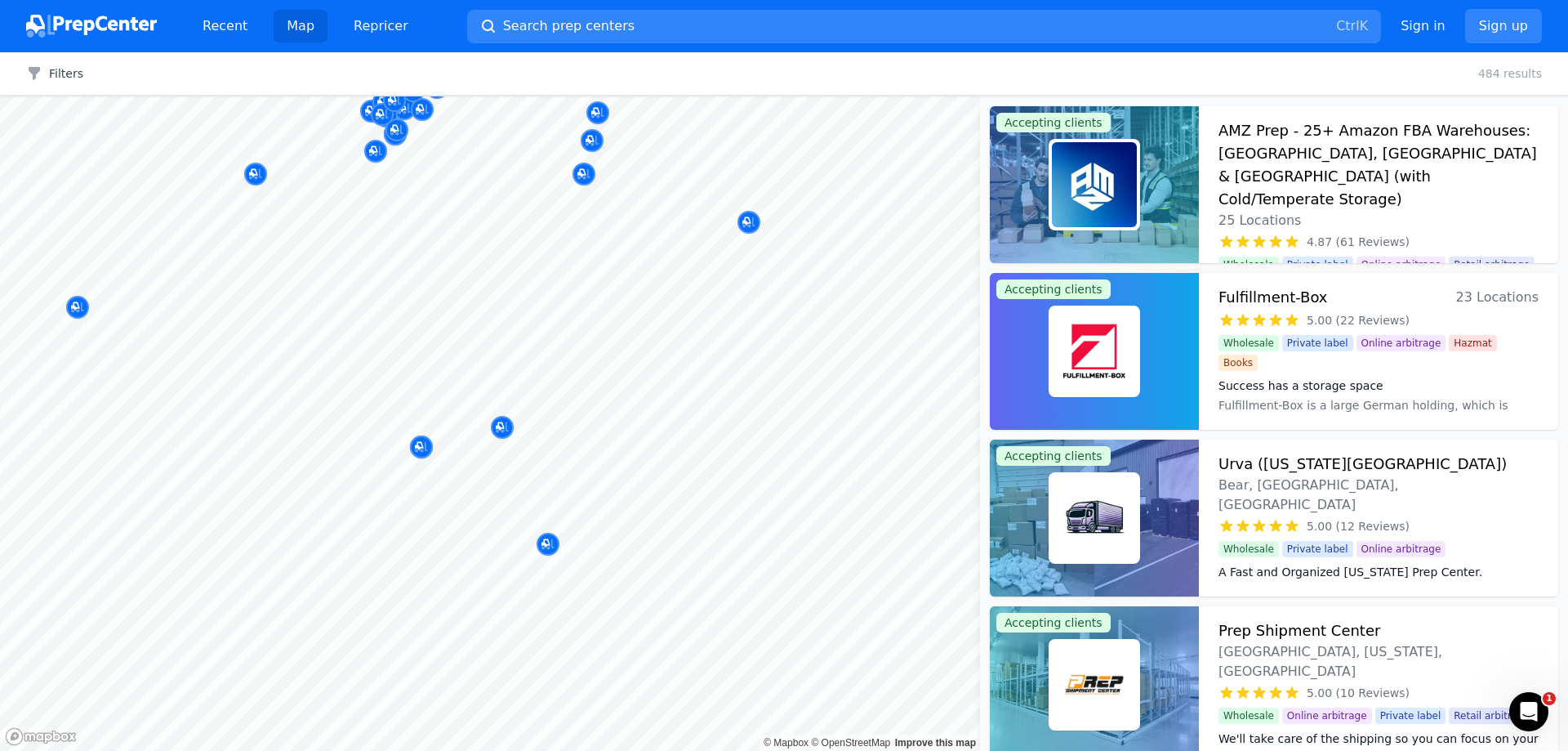
click at [853, 61] on div "Filters Clear all 484 results" at bounding box center [784, 73] width 1568 height 43
click at [752, 27] on button "Search prep centers Ctrl K" at bounding box center [923, 26] width 913 height 33
click at [461, 56] on div at bounding box center [784, 376] width 1568 height 751
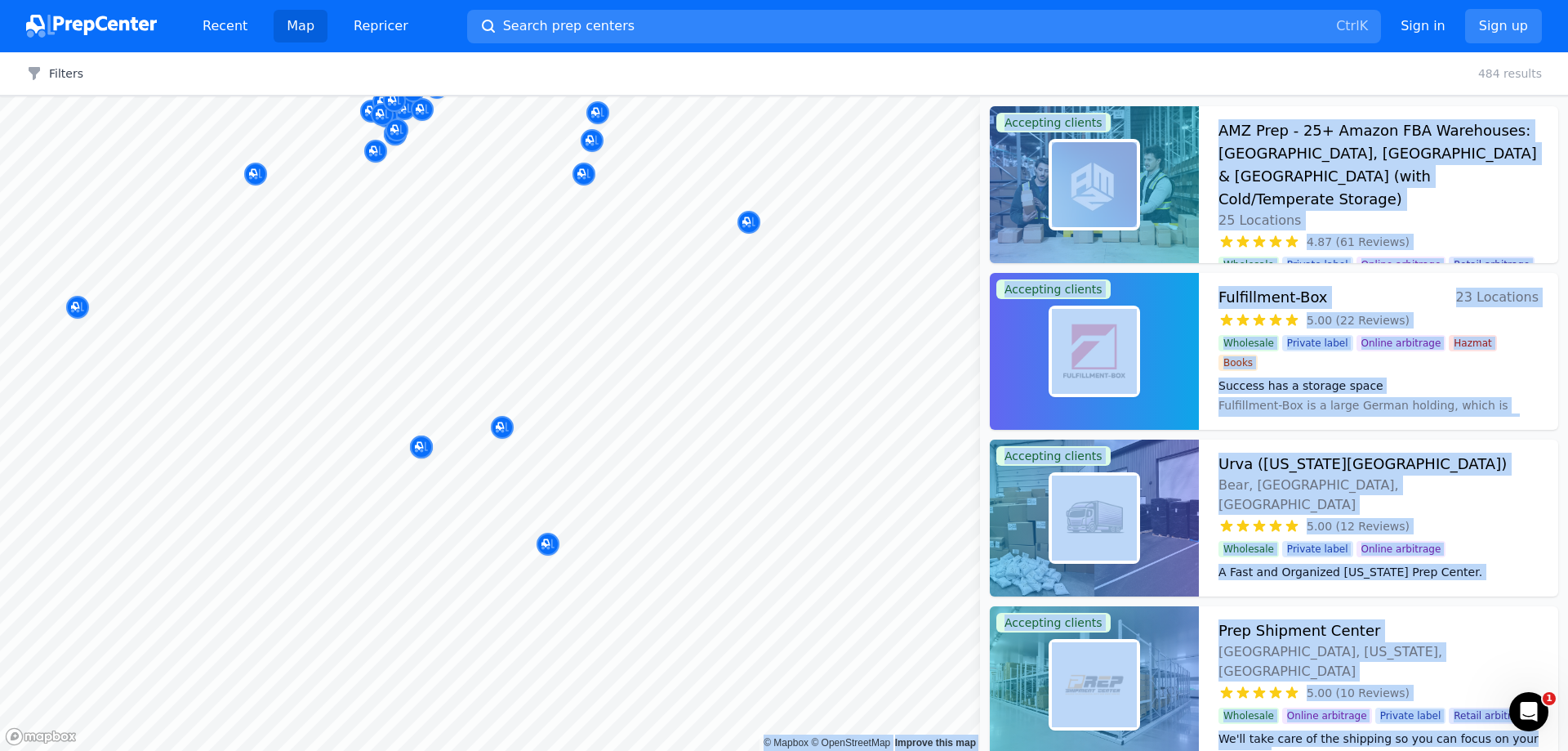
click at [551, 469] on body "Recent Map Repricer Search prep centers Ctrl K Open main menu Sign in Sign up F…" at bounding box center [784, 376] width 1568 height 751
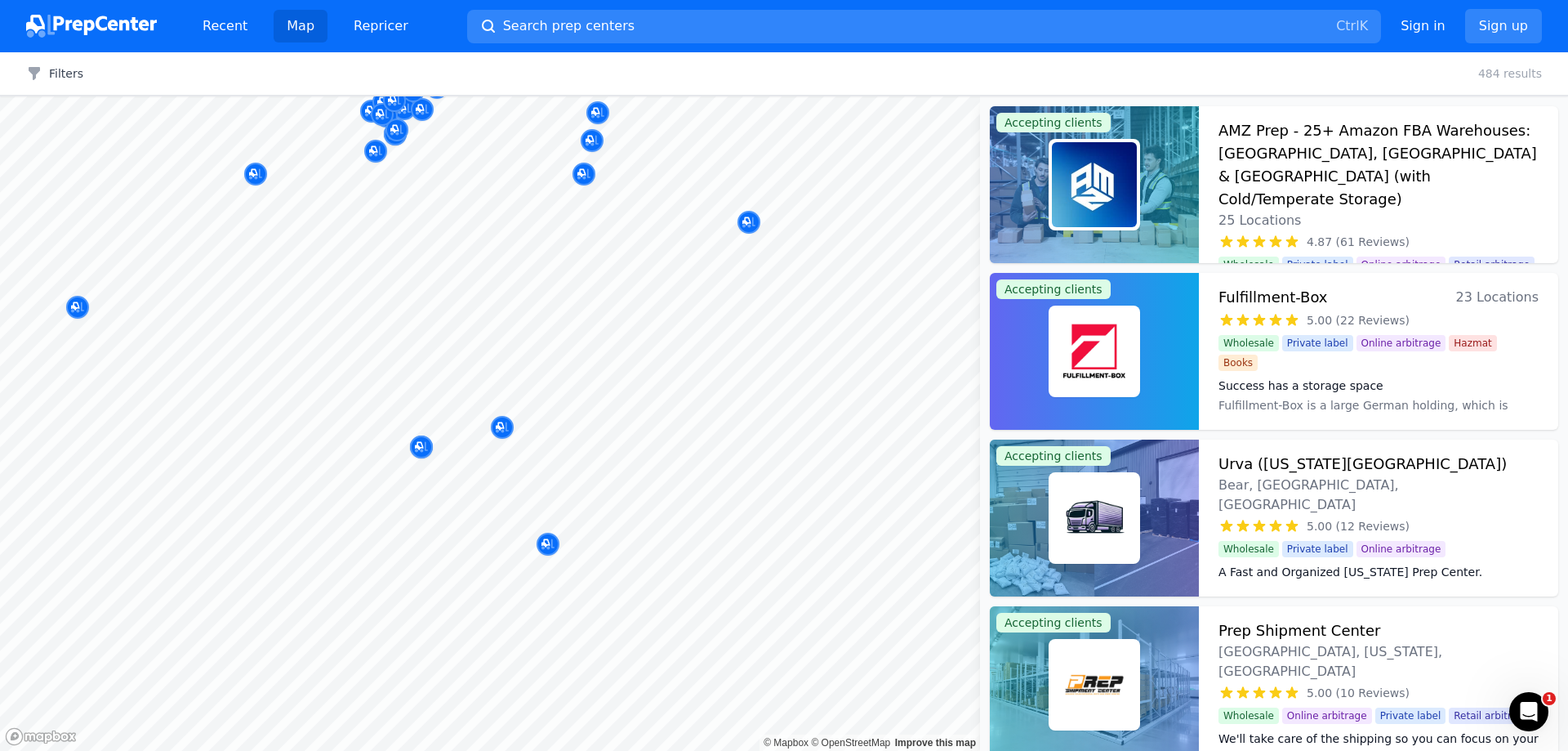
click at [1062, 70] on div "Filters Clear all 484 results" at bounding box center [784, 73] width 1568 height 43
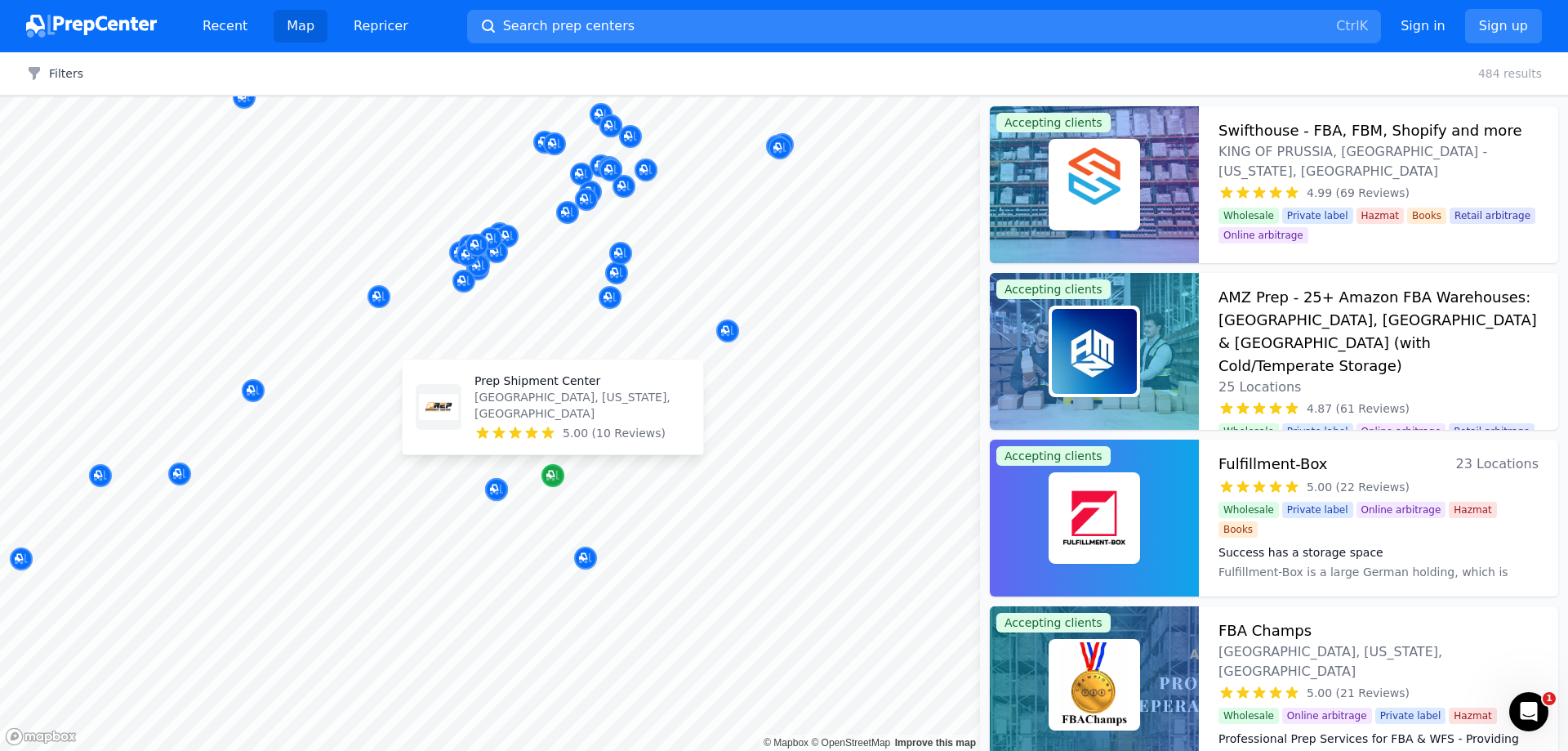
click at [551, 478] on icon "Map marker" at bounding box center [552, 475] width 13 height 17
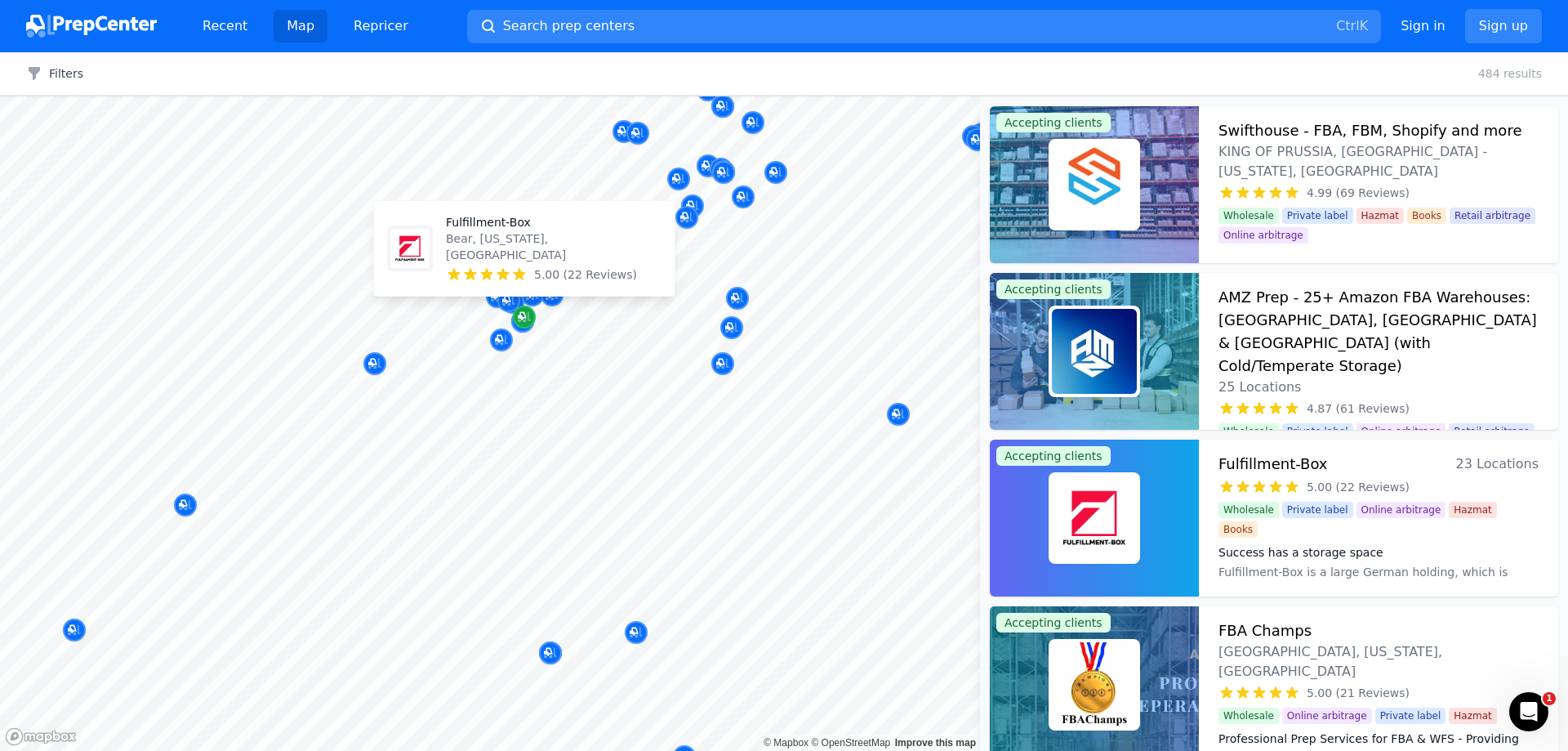
click at [525, 318] on icon "Map marker" at bounding box center [521, 316] width 8 height 8
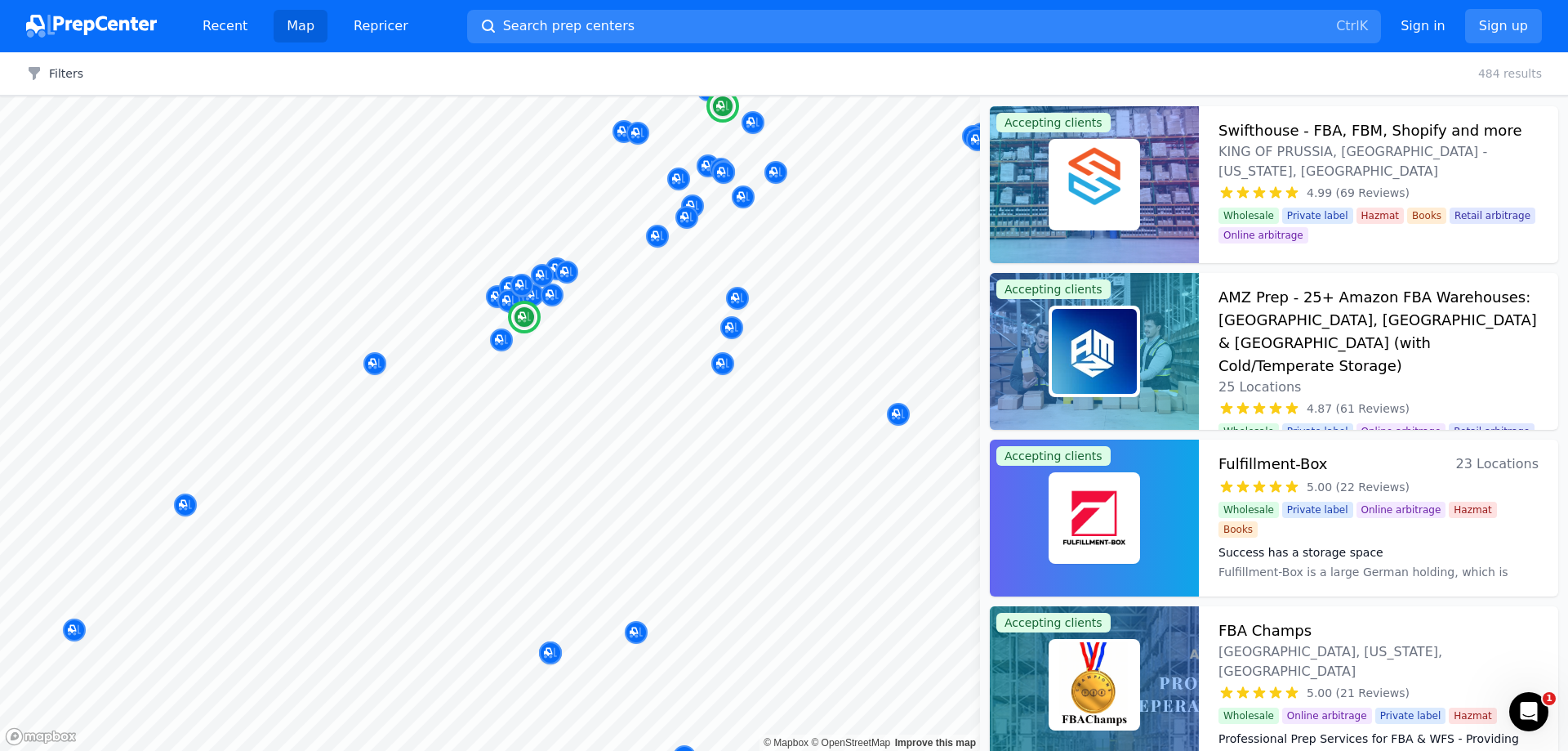
click at [1117, 521] on img at bounding box center [1094, 518] width 85 height 85
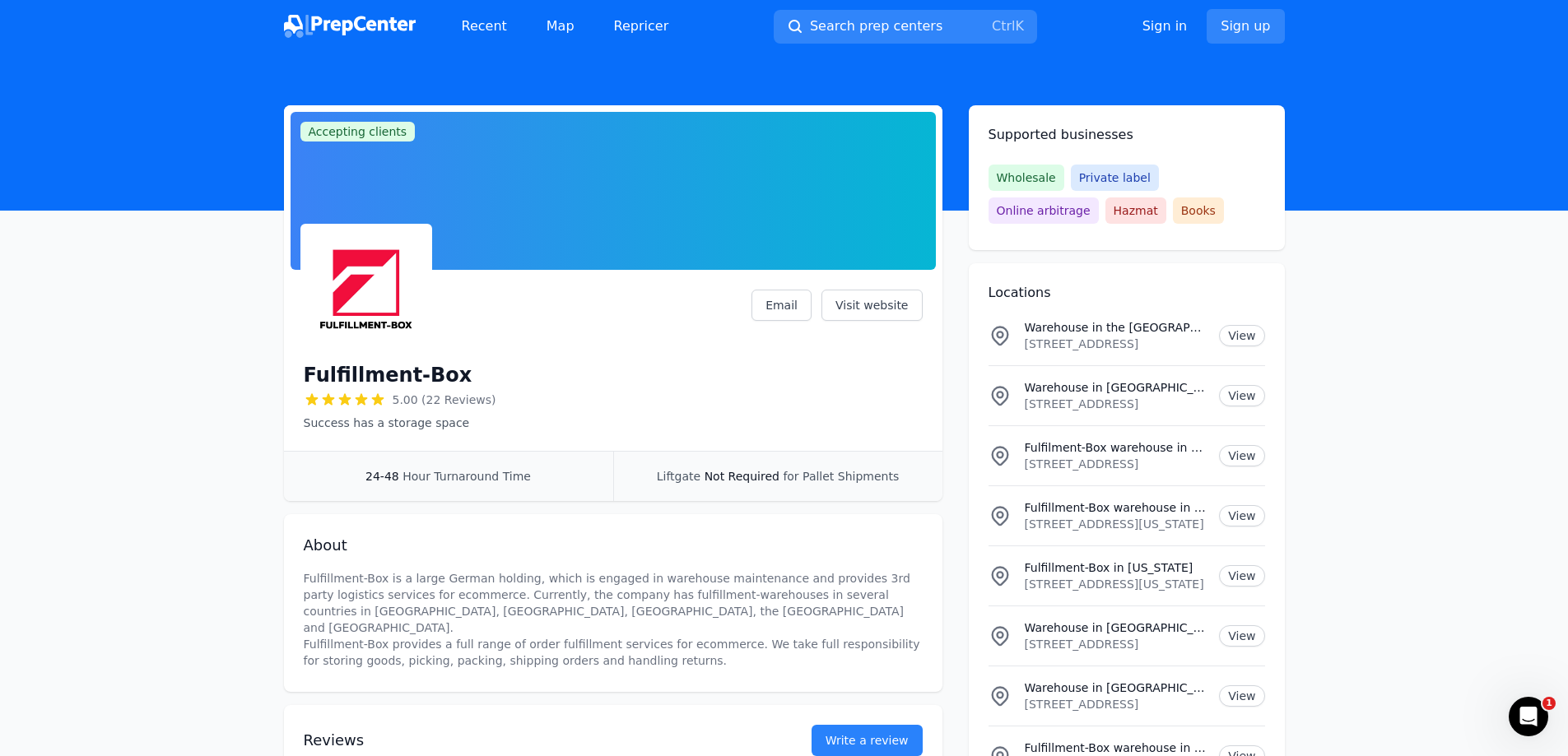
scroll to position [164, 0]
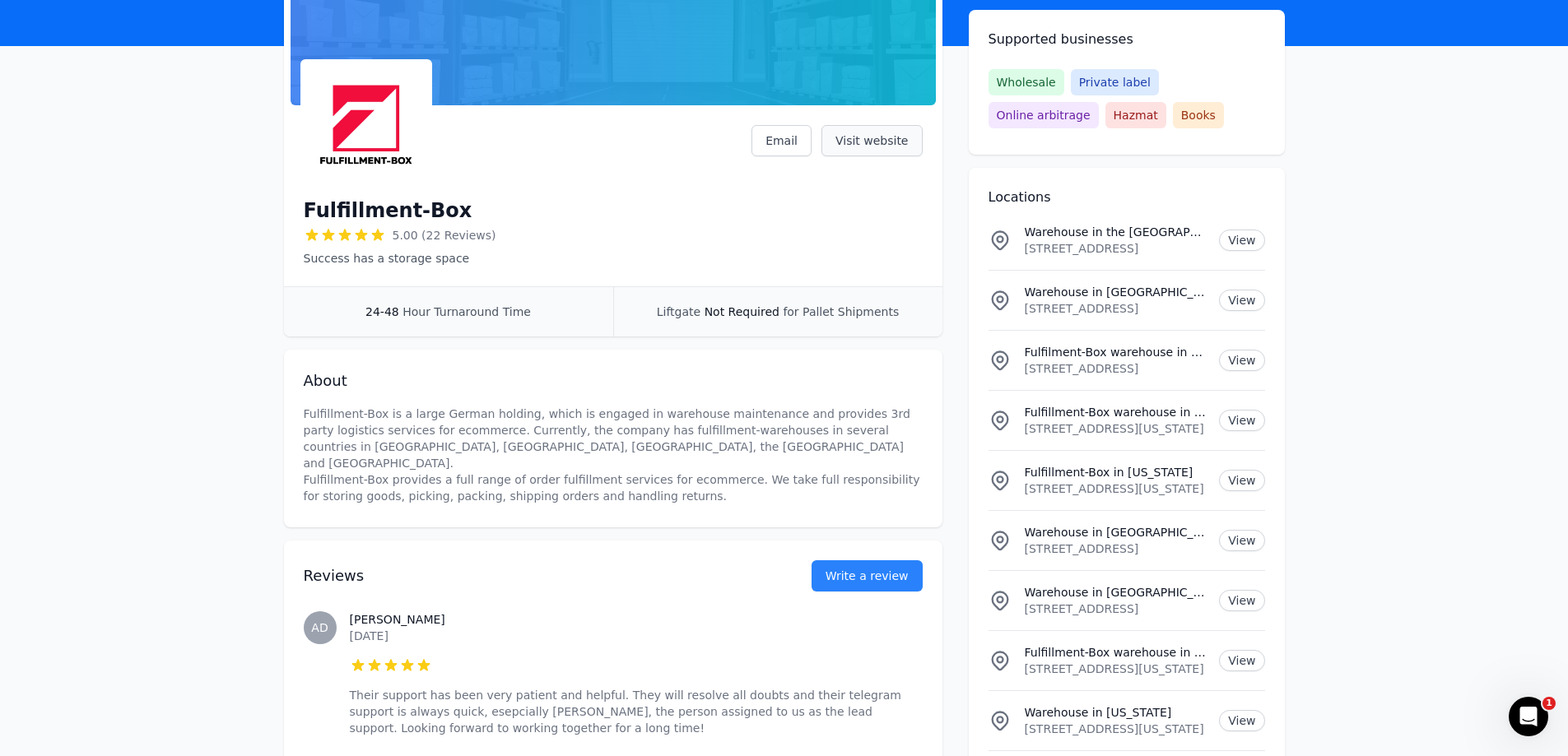
click at [870, 143] on link "Visit website" at bounding box center [872, 140] width 101 height 31
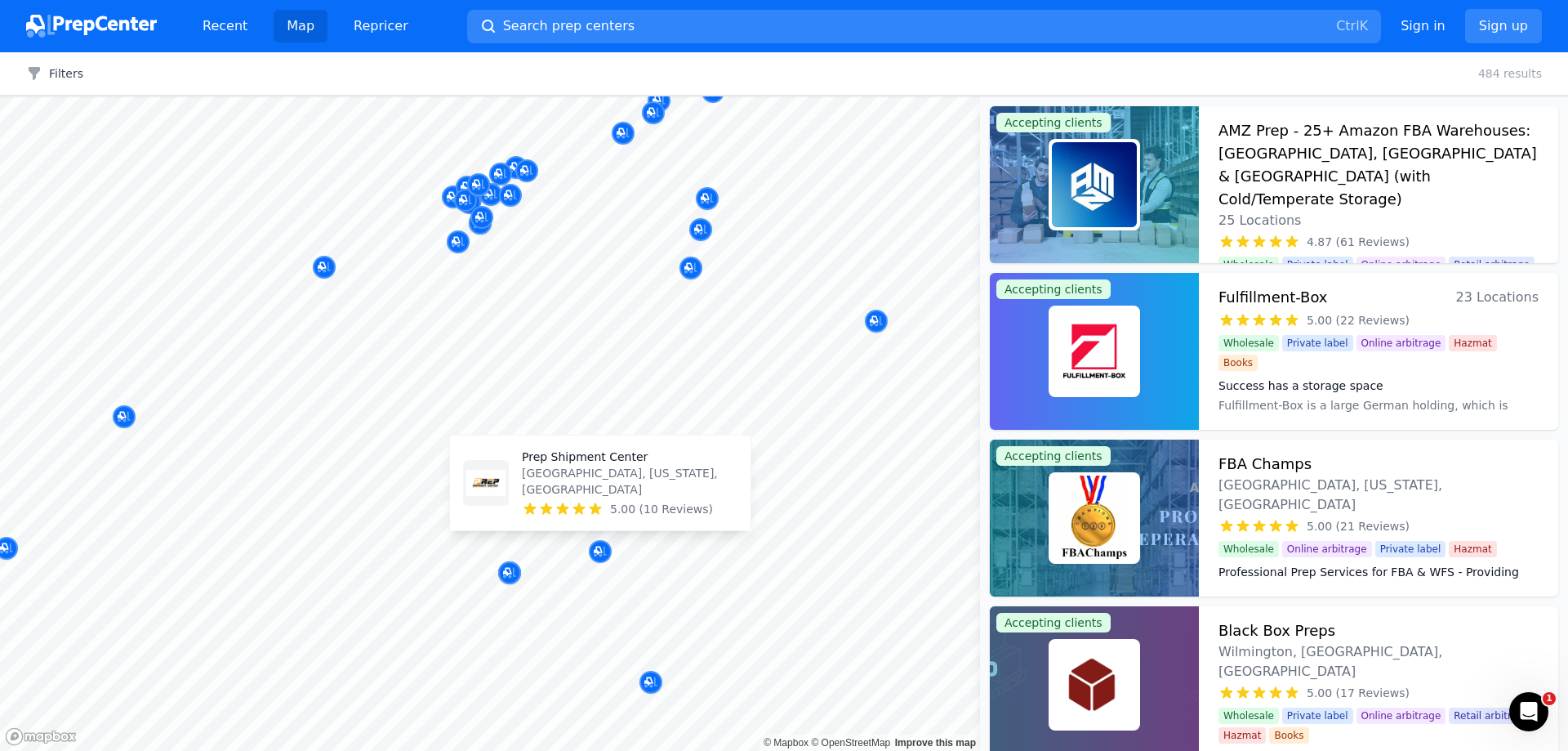
click at [619, 507] on span "5.00 (10 Reviews)" at bounding box center [662, 509] width 103 height 17
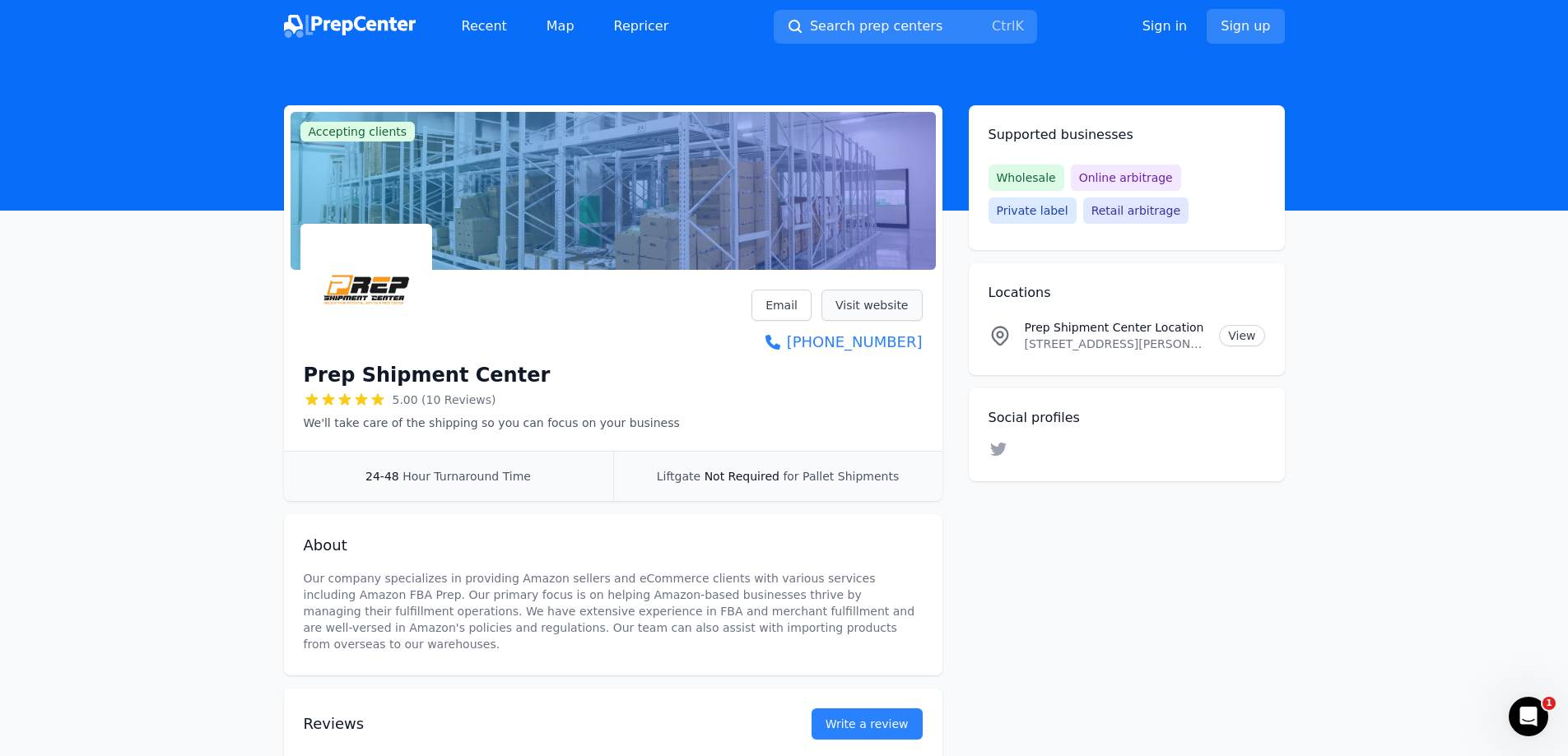
click at [852, 311] on link "Visit website" at bounding box center [872, 304] width 101 height 31
click at [337, 25] on img at bounding box center [350, 27] width 131 height 23
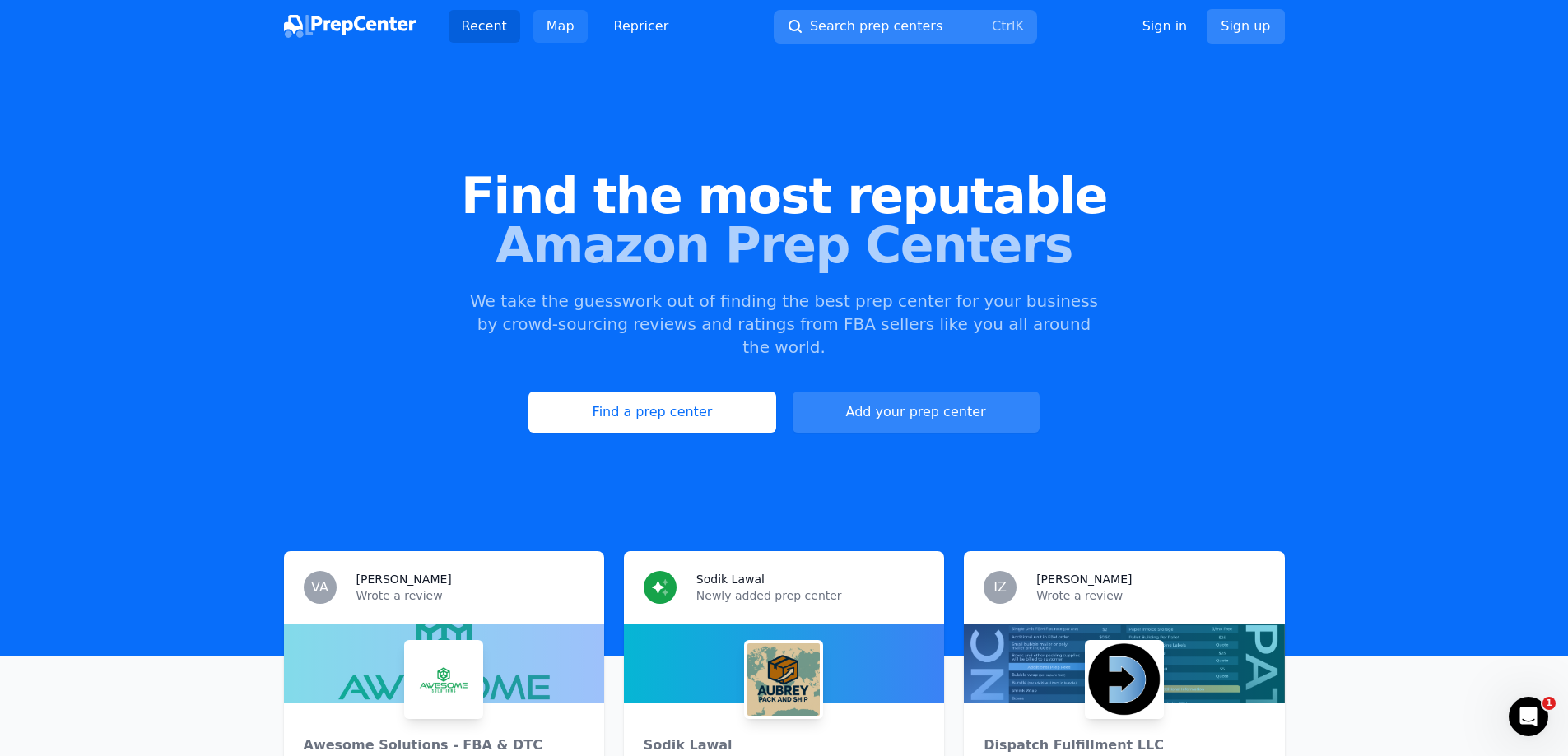
click at [557, 33] on link "Map" at bounding box center [560, 26] width 54 height 33
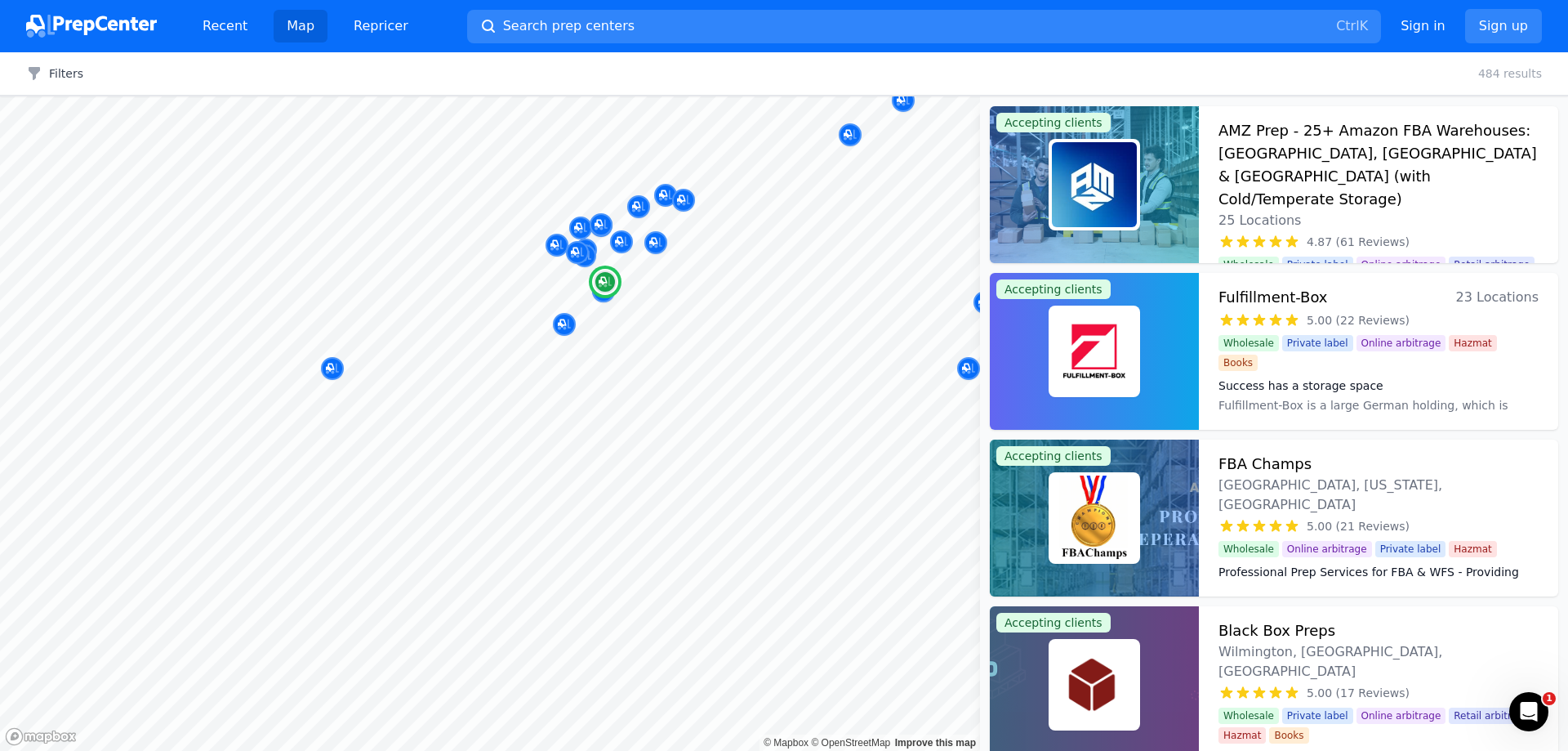
click at [1314, 382] on div "Success has a storage space Fulfillment-Box is a large German holding, which is…" at bounding box center [1378, 394] width 320 height 46
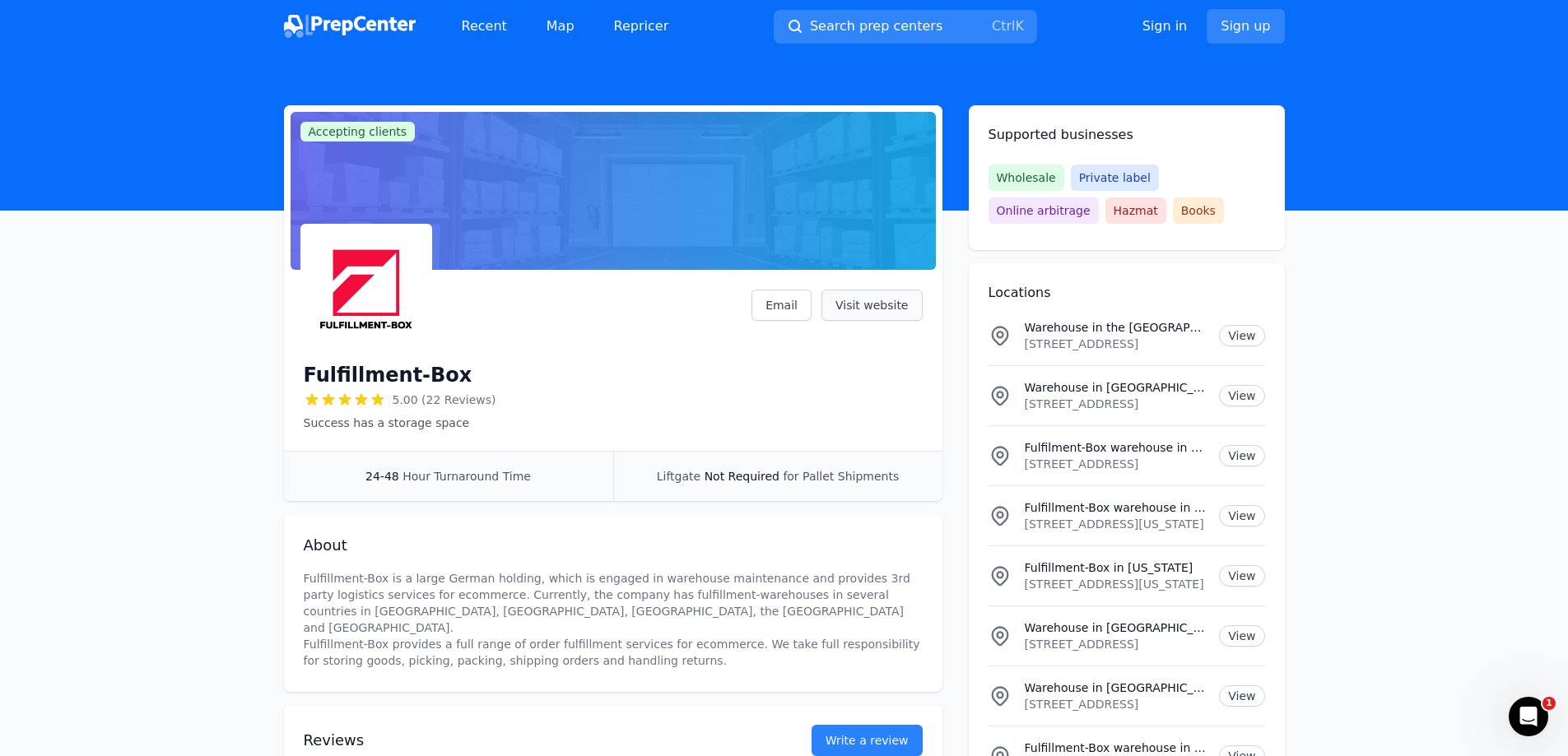
click at [898, 313] on link "Visit website" at bounding box center [872, 304] width 101 height 31
